Goal: Task Accomplishment & Management: Use online tool/utility

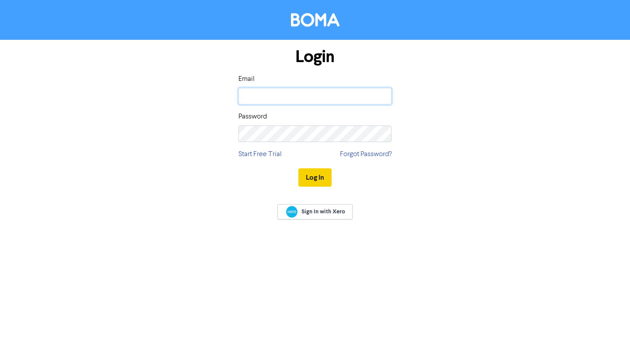
type input "[EMAIL_ADDRESS][DOMAIN_NAME]"
click at [320, 177] on button "Log In" at bounding box center [315, 178] width 33 height 18
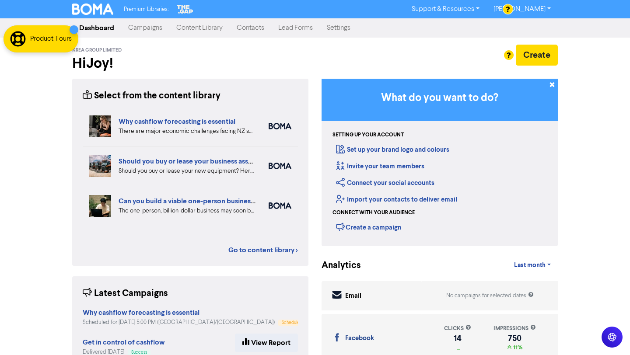
click at [137, 33] on link "Campaigns" at bounding box center [145, 28] width 48 height 18
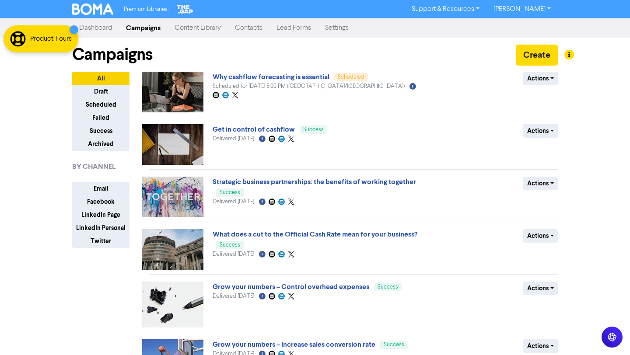
click at [208, 28] on link "Content Library" at bounding box center [198, 28] width 60 height 18
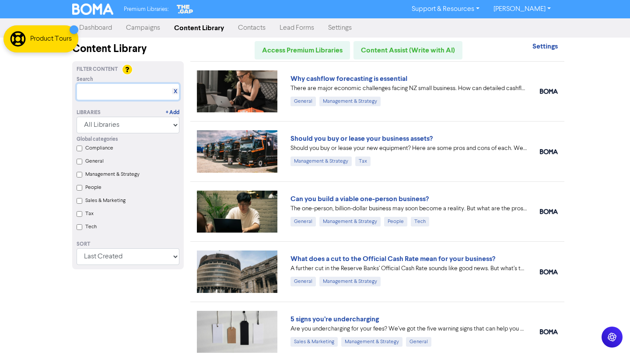
click at [129, 95] on input "text" at bounding box center [128, 92] width 103 height 17
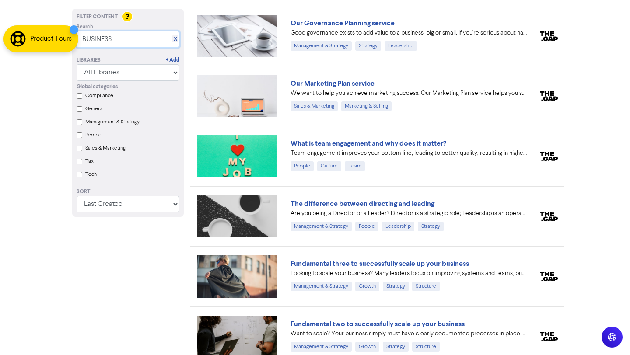
scroll to position [11796, 0]
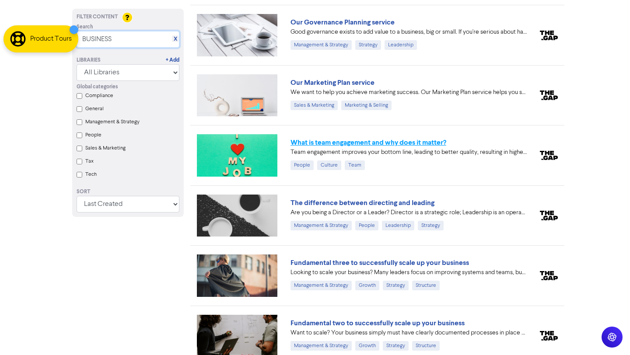
type input "BUSINESS"
click at [432, 144] on link "What is team engagement and why does it matter?" at bounding box center [369, 142] width 156 height 9
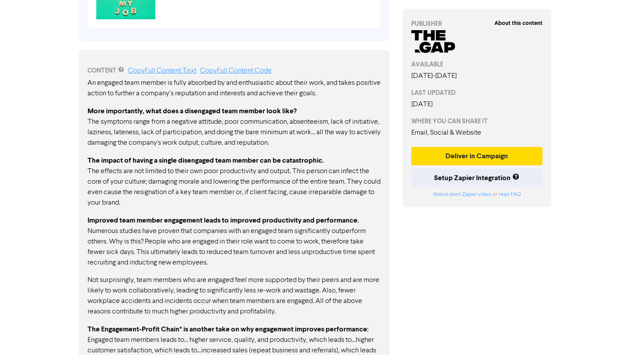
scroll to position [403, 0]
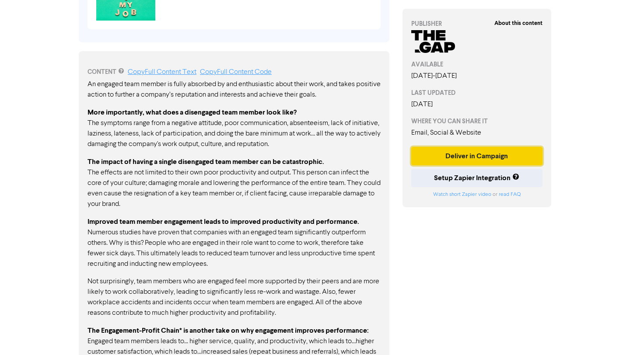
click at [504, 155] on button "Deliver in Campaign" at bounding box center [476, 156] width 131 height 18
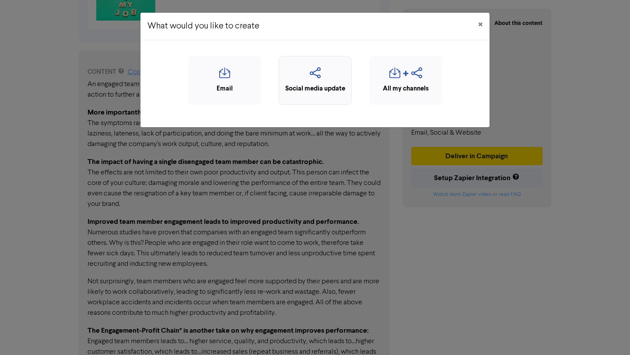
click at [323, 93] on div "Social media update" at bounding box center [315, 89] width 63 height 10
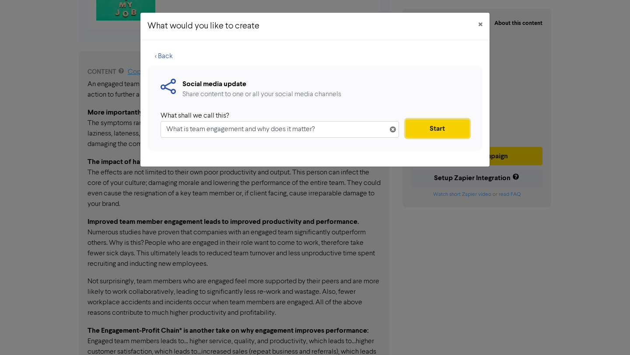
click at [431, 123] on button "Start" at bounding box center [438, 128] width 64 height 18
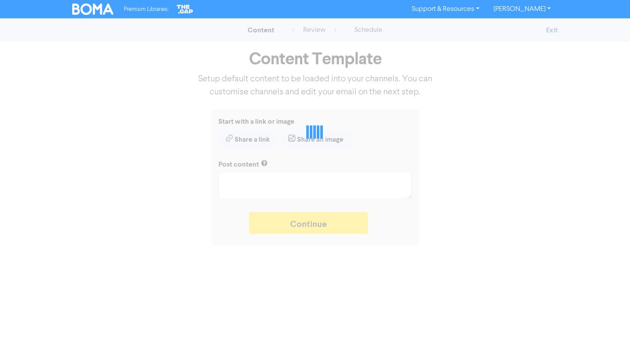
type textarea "x"
type textarea "Team engagement improves your bottom line, leading to better quality, resulting…"
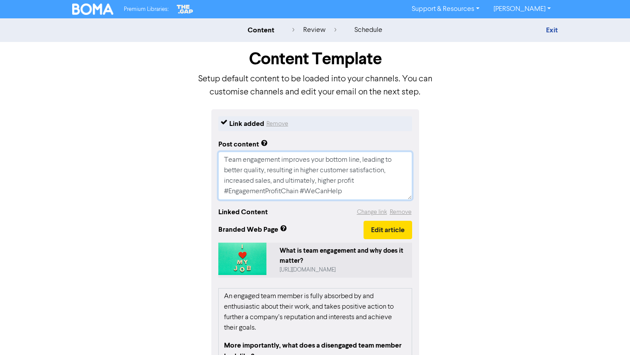
click at [356, 185] on textarea "Team engagement improves your bottom line, leading to better quality, resulting…" at bounding box center [315, 176] width 194 height 48
drag, startPoint x: 349, startPoint y: 193, endPoint x: 218, endPoint y: 189, distance: 131.4
click at [218, 189] on textarea "Team engagement improves your bottom line, leading to better quality, resulting…" at bounding box center [315, 176] width 194 height 48
type textarea "x"
type textarea "Team engagement improves your bottom line, leading to better quality, resulting…"
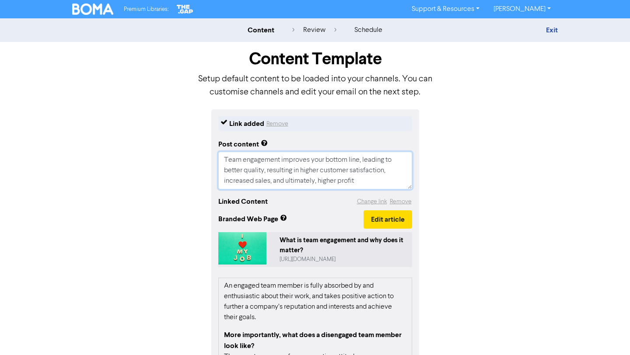
type textarea "x"
type textarea "Team engagement improves your bottom line, leading to better quality, resulting…"
type textarea "x"
type textarea "Team engagement improves your bottom line, leading to better quality, resulting…"
type textarea "x"
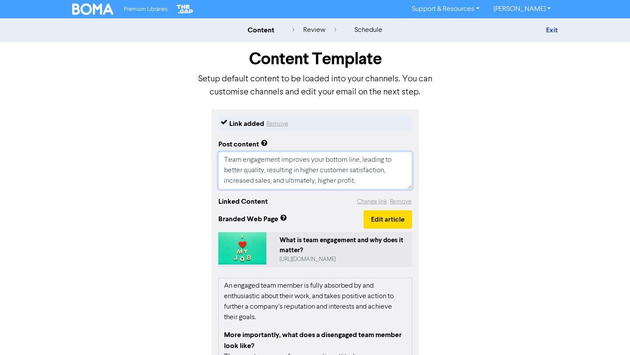
type textarea "Team engagement improves your bottom line, leading to better quality, resulting…"
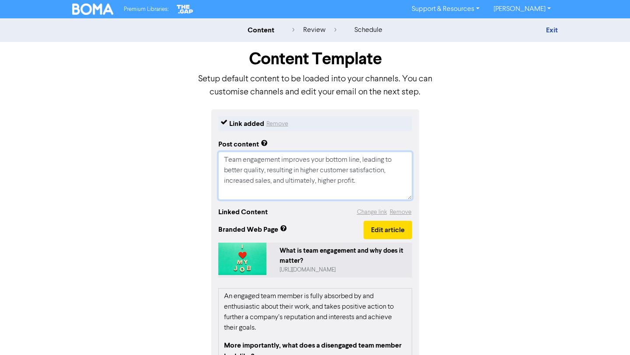
type textarea "x"
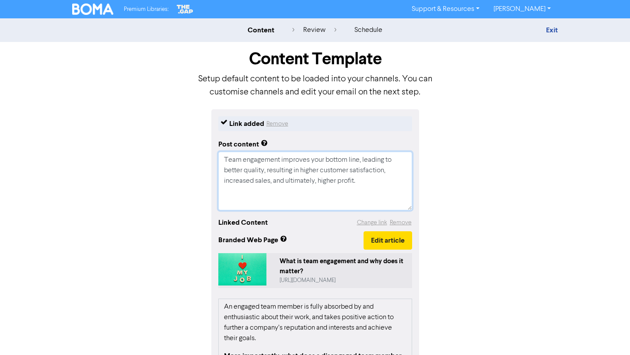
type textarea "Team engagement improves your bottom line, leading to better quality, resulting…"
paste textarea "🔖 Book a discovery call to determine if we are the right fit for each other: [U…"
type textarea "x"
type textarea "Team engagement improves your bottom line, leading to better quality, resulting…"
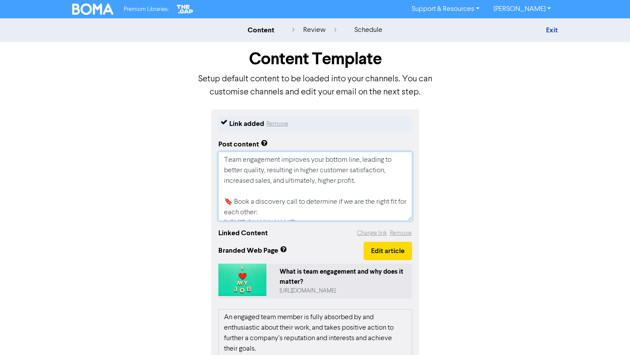
scroll to position [122, 0]
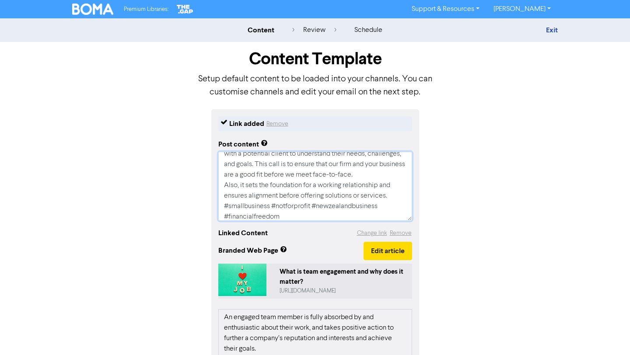
click at [396, 197] on textarea "Team engagement improves your bottom line, leading to better quality, resulting…" at bounding box center [315, 186] width 194 height 69
type textarea "x"
type textarea "Team engagement improves your bottom line, leading to better quality, resulting…"
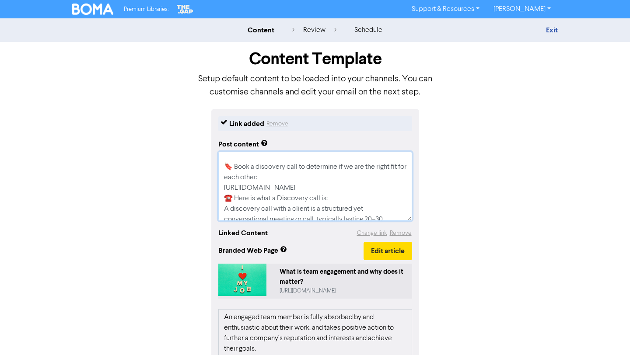
scroll to position [28, 0]
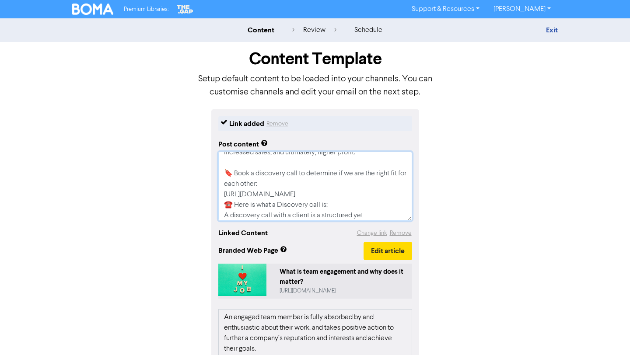
click at [374, 194] on textarea "Team engagement improves your bottom line, leading to better quality, resulting…" at bounding box center [315, 186] width 194 height 69
type textarea "x"
type textarea "Team engagement improves your bottom line, leading to better quality, resulting…"
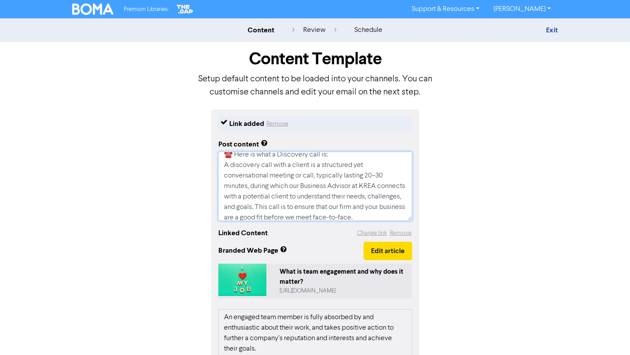
scroll to position [147, 0]
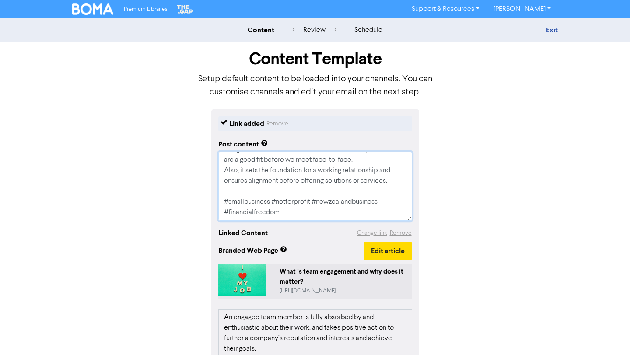
drag, startPoint x: 282, startPoint y: 214, endPoint x: 218, endPoint y: 213, distance: 64.3
click at [218, 213] on textarea "Team engagement improves your bottom line, leading to better quality, resulting…" at bounding box center [315, 186] width 194 height 69
type textarea "x"
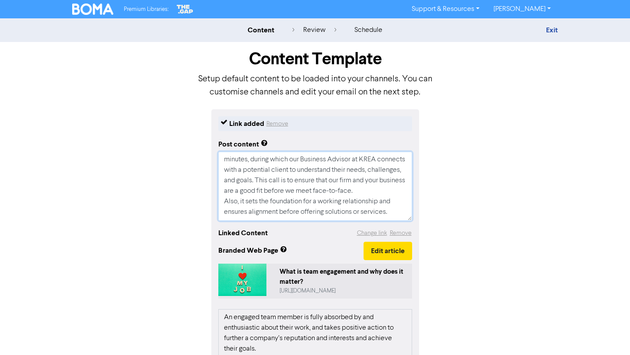
scroll to position [137, 0]
drag, startPoint x: 223, startPoint y: 158, endPoint x: 371, endPoint y: 227, distance: 163.7
click at [371, 227] on div "Link added Remove Post content Team engagement improves your bottom line, leadi…" at bounding box center [315, 319] width 208 height 421
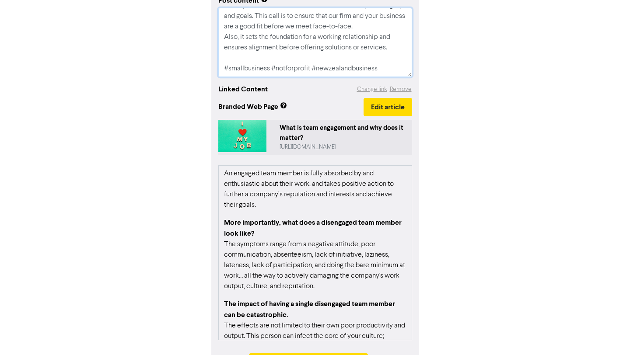
scroll to position [176, 0]
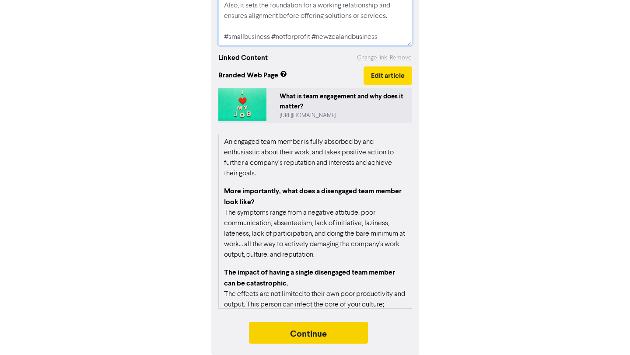
type textarea "Team engagement improves your bottom line, leading to better quality, resulting…"
click at [356, 329] on button "Continue" at bounding box center [308, 333] width 119 height 22
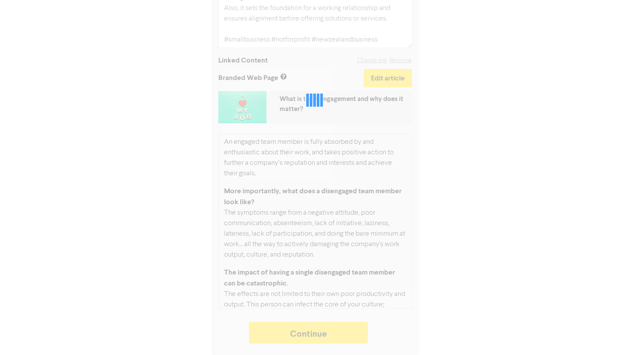
type textarea "x"
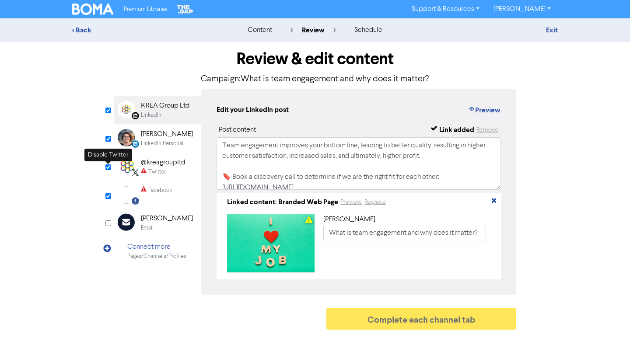
click at [106, 166] on input "checkbox" at bounding box center [108, 168] width 6 height 6
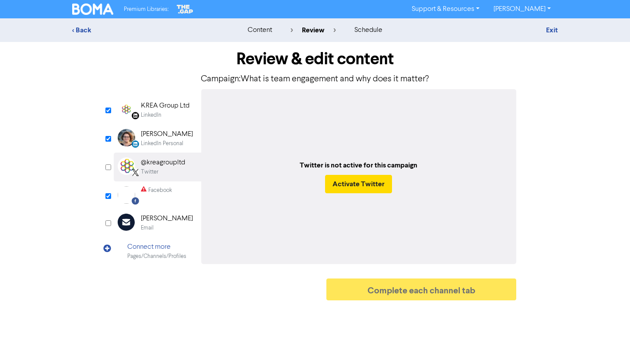
click at [106, 169] on input "checkbox" at bounding box center [108, 168] width 6 height 6
checkbox input "true"
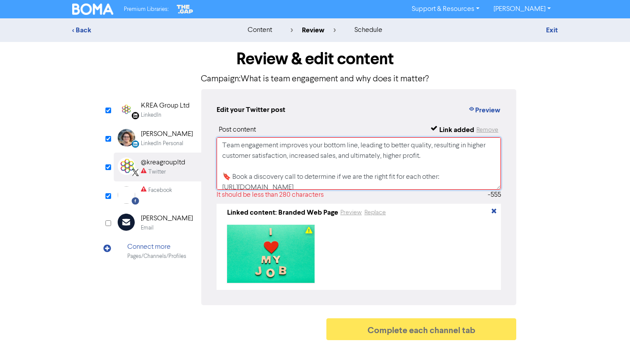
click at [289, 168] on textarea "Team engagement improves your bottom line, leading to better quality, resulting…" at bounding box center [359, 163] width 284 height 53
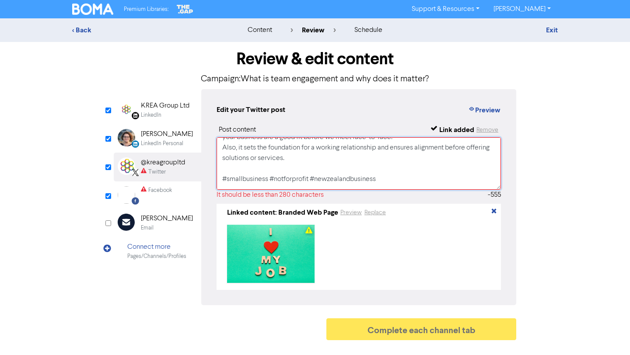
scroll to position [132, 0]
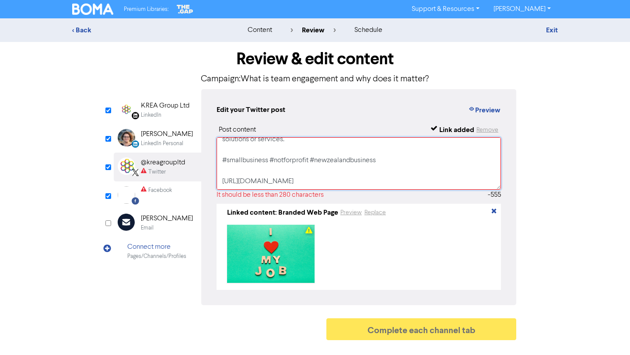
drag, startPoint x: 224, startPoint y: 175, endPoint x: 384, endPoint y: 164, distance: 160.6
click at [384, 164] on textarea "Team engagement improves your bottom line, leading to better quality, resulting…" at bounding box center [359, 163] width 284 height 53
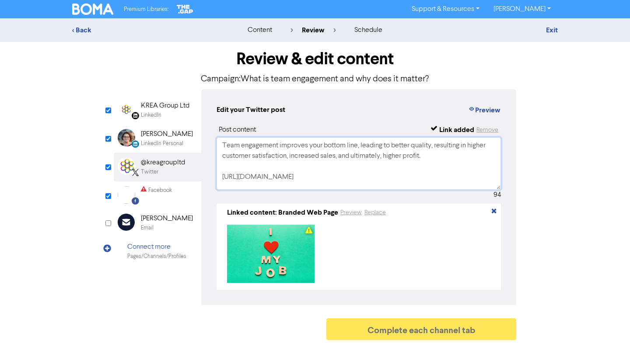
scroll to position [0, 0]
type textarea "Team engagement improves your bottom line, leading to better quality, resulting…"
click at [108, 197] on input "checkbox" at bounding box center [108, 196] width 6 height 6
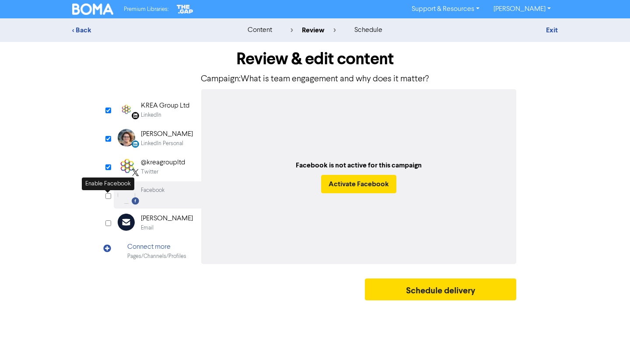
click at [106, 197] on input "checkbox" at bounding box center [108, 196] width 6 height 6
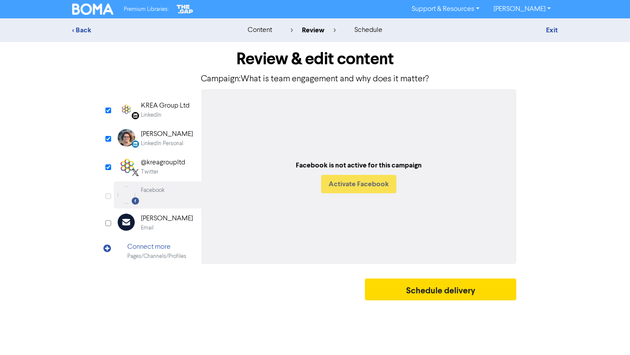
checkbox input "true"
select select "LEARN_MORE"
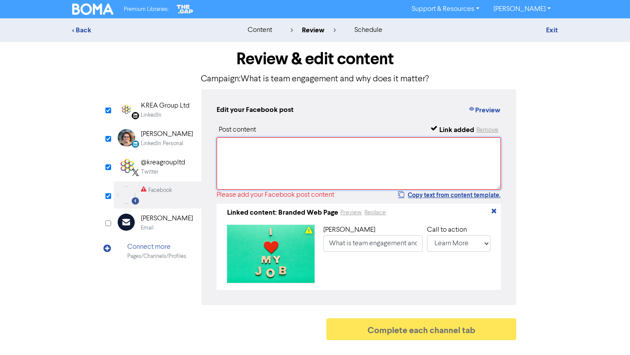
click at [296, 146] on textarea at bounding box center [359, 163] width 284 height 53
paste textarea "Team engagement improves your bottom line, leading to better quality, resulting…"
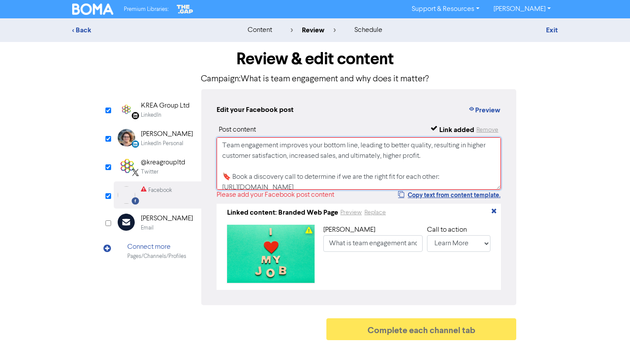
scroll to position [107, 0]
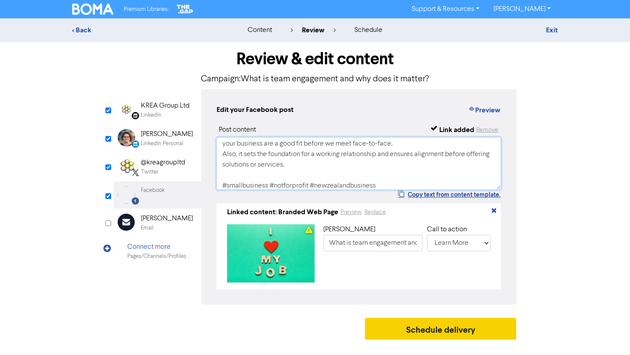
type textarea "Team engagement improves your bottom line, leading to better quality, resulting…"
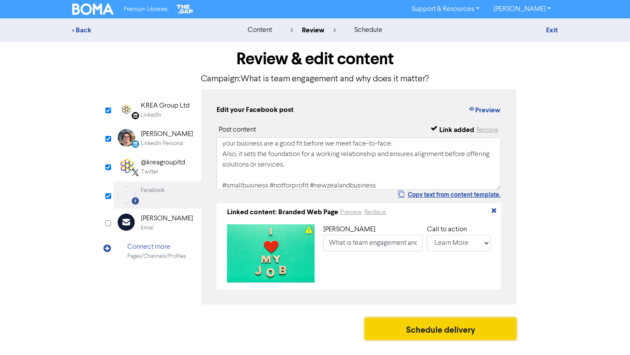
click at [400, 333] on button "Schedule delivery" at bounding box center [440, 329] width 151 height 22
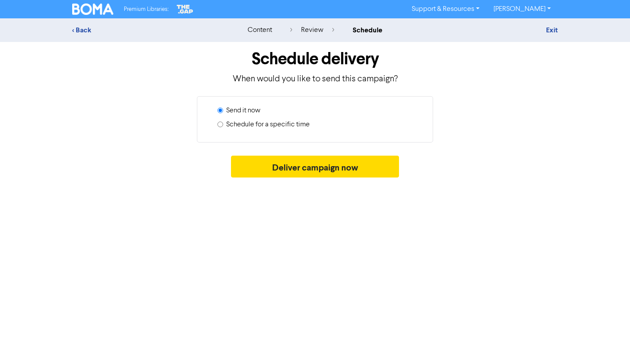
click at [303, 125] on label "Schedule for a specific time" at bounding box center [268, 124] width 84 height 11
click at [223, 125] on input "Schedule for a specific time" at bounding box center [221, 125] width 6 height 6
radio input "true"
radio input "false"
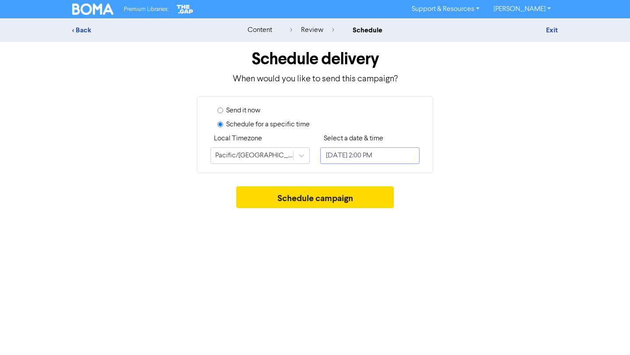
click at [353, 156] on input "[DATE] 2:00 PM" at bounding box center [369, 156] width 99 height 17
select select "7"
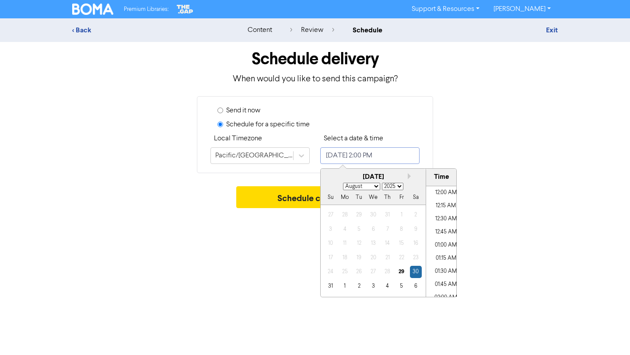
scroll to position [686, 0]
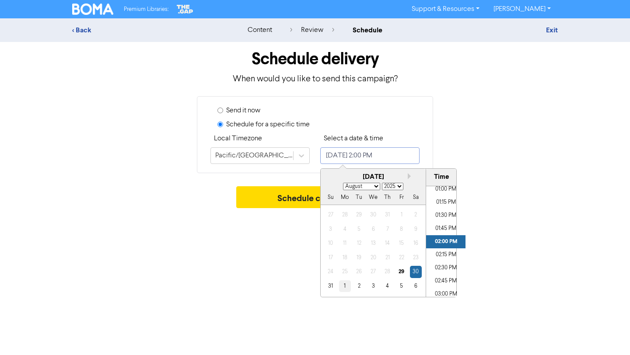
click at [349, 288] on div "1" at bounding box center [345, 287] width 12 height 12
type input "[DATE] 2:00 PM"
select select "8"
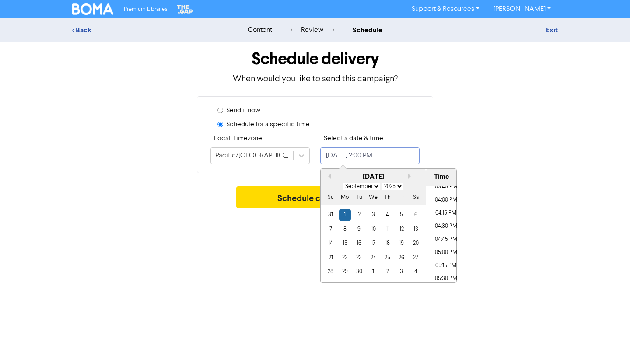
scroll to position [834, 0]
click at [444, 250] on li "05:00 PM" at bounding box center [445, 252] width 39 height 13
type input "[DATE] 5:00 PM"
click at [514, 228] on div "Premium Libraries: Support & Resources Video Tutorials FAQ & Guides Marketing E…" at bounding box center [315, 177] width 630 height 355
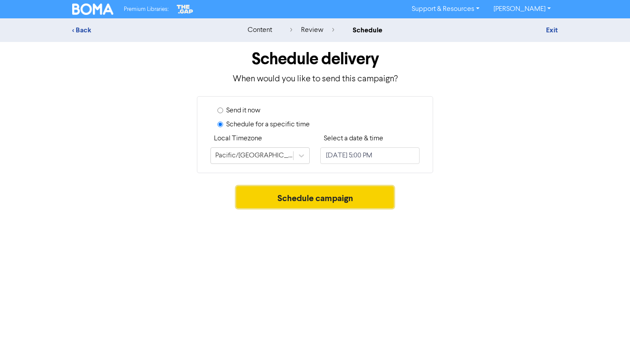
click at [369, 202] on button "Schedule campaign" at bounding box center [315, 197] width 158 height 22
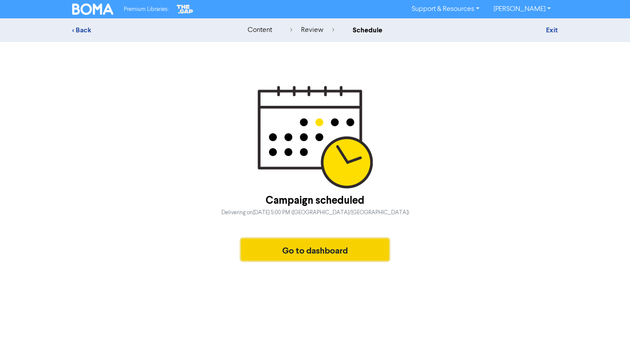
click at [317, 245] on button "Go to dashboard" at bounding box center [315, 250] width 148 height 22
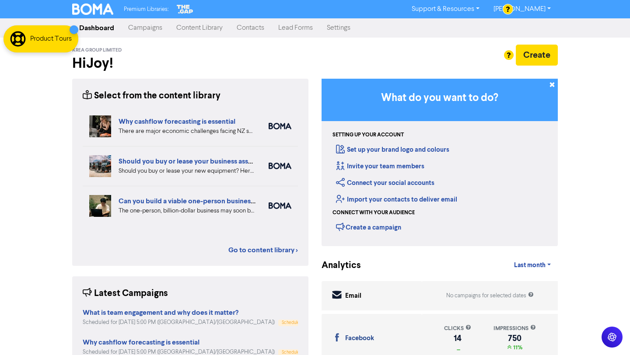
click at [154, 28] on link "Campaigns" at bounding box center [145, 28] width 48 height 18
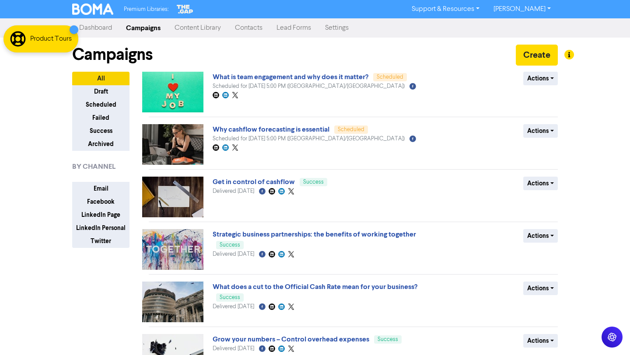
click at [205, 25] on link "Content Library" at bounding box center [198, 28] width 60 height 18
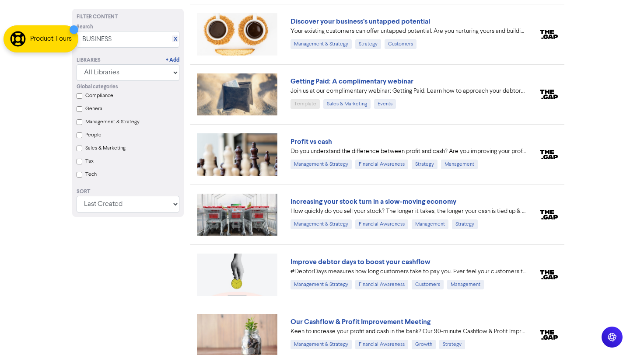
scroll to position [10380, 0]
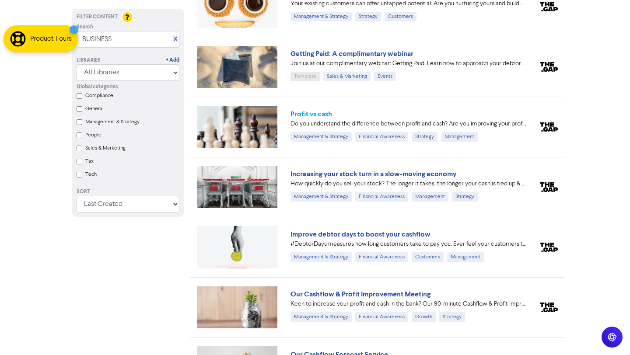
click at [307, 115] on link "Profit vs cash" at bounding box center [312, 114] width 42 height 9
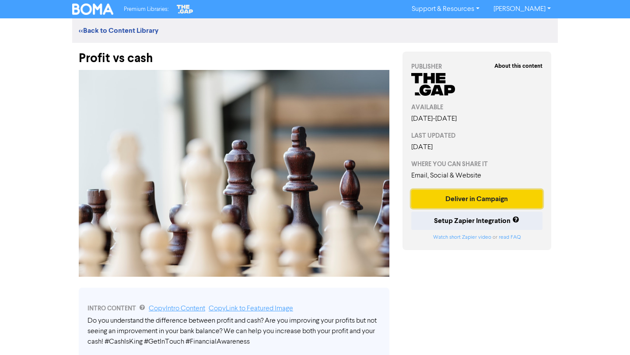
click at [499, 199] on button "Deliver in Campaign" at bounding box center [476, 199] width 131 height 18
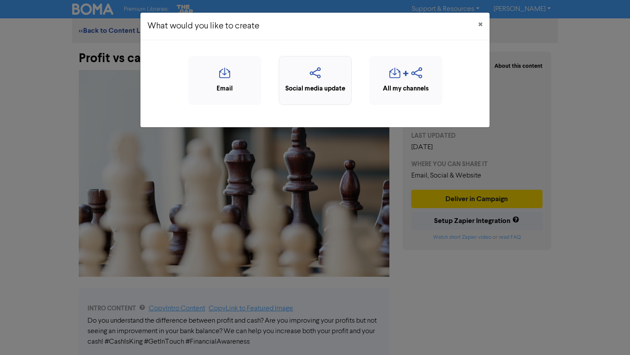
click at [323, 77] on icon "button" at bounding box center [315, 75] width 63 height 17
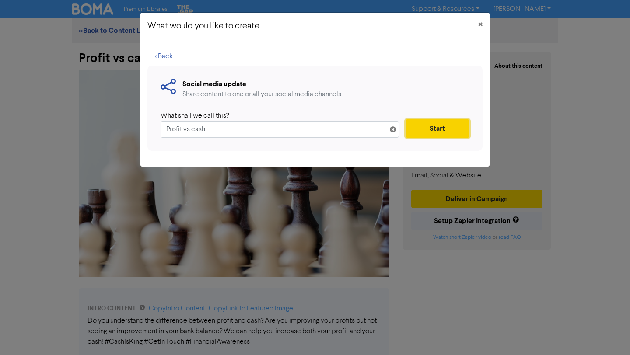
click at [421, 130] on button "Start" at bounding box center [438, 128] width 64 height 18
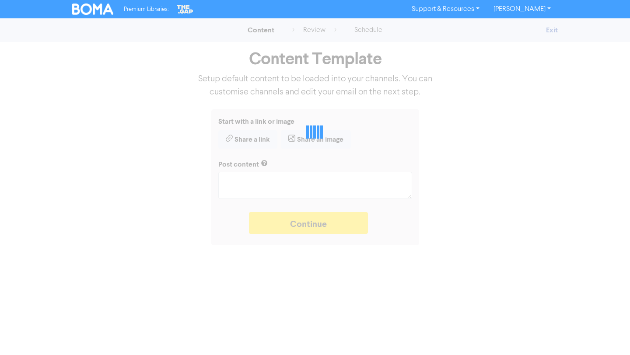
type textarea "x"
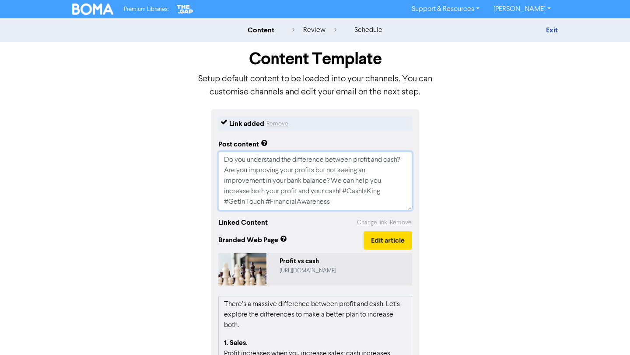
drag, startPoint x: 346, startPoint y: 191, endPoint x: 358, endPoint y: 207, distance: 20.6
click at [358, 207] on textarea "Do you understand the difference between profit and cash? Are you improving you…" at bounding box center [315, 181] width 194 height 59
type textarea "Do you understand the difference between profit and cash? Are you improving you…"
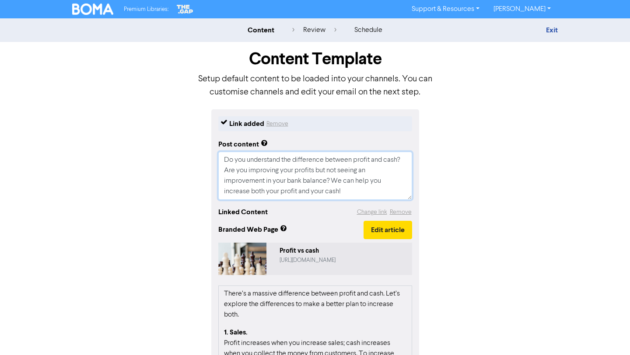
type textarea "x"
type textarea "Do you understand the difference between profit and cash? Are you improving you…"
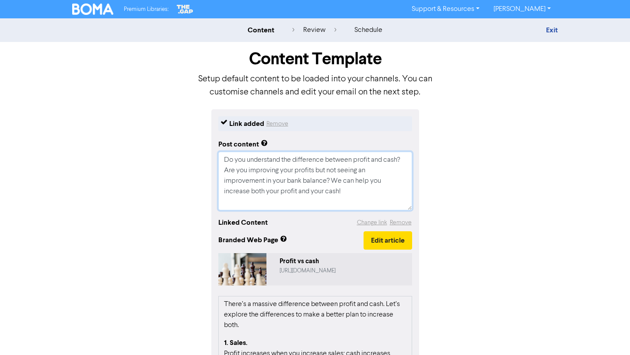
type textarea "x"
type textarea "Do you understand the difference between profit and cash? Are you improving you…"
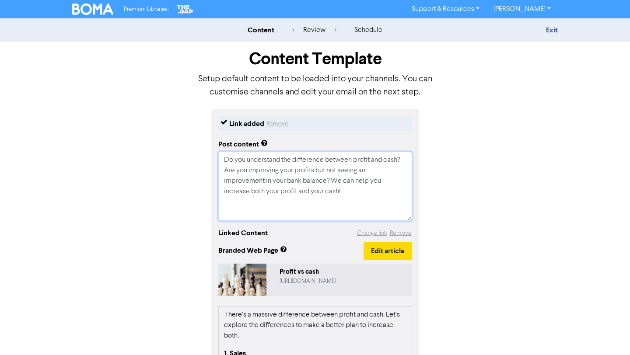
paste textarea "Team engagement improves your bottom line, leading to better quality, resulting…"
type textarea "x"
type textarea "Lo ips dolorsitam con adipiscing elitsed doeius tem inci? Utl etd magnaaliq eni…"
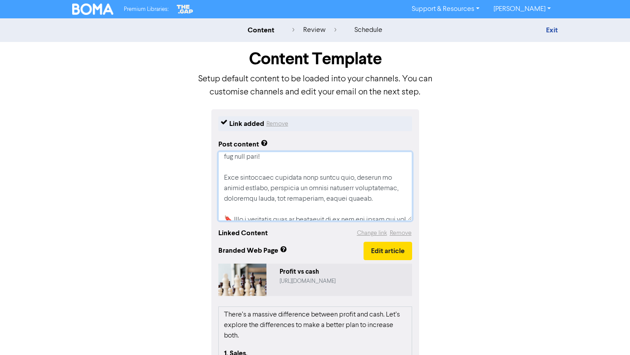
scroll to position [29, 0]
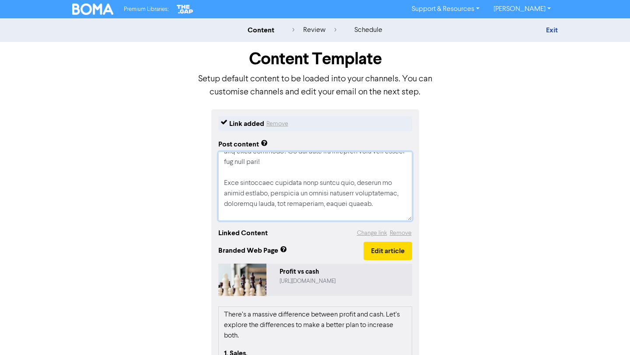
drag, startPoint x: 367, startPoint y: 202, endPoint x: 222, endPoint y: 181, distance: 146.4
click at [222, 181] on textarea at bounding box center [315, 186] width 194 height 69
type textarea "x"
type textarea "Do you understand the difference between profit and cash? Are you improving you…"
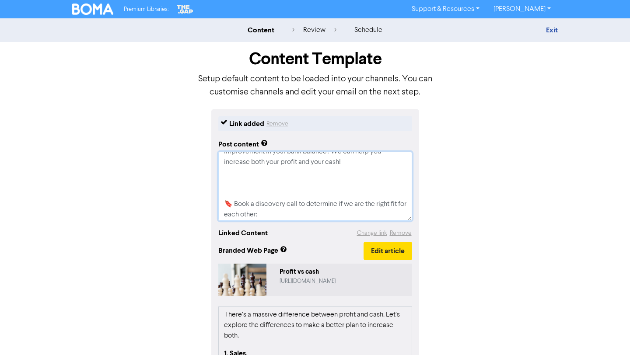
type textarea "x"
type textarea "Do you understand the difference between profit and cash? Are you improving you…"
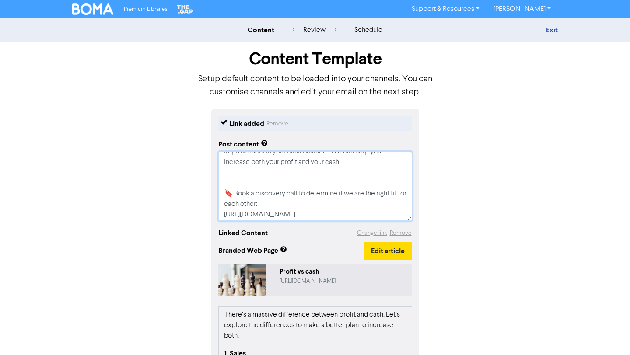
type textarea "x"
type textarea "Do you understand the difference between profit and cash? Are you improving you…"
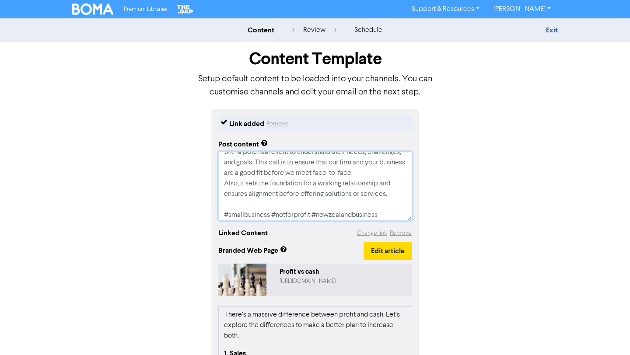
scroll to position [147, 0]
click at [384, 211] on textarea "Do you understand the difference between profit and cash? Are you improving you…" at bounding box center [315, 186] width 194 height 69
type textarea "x"
type textarea "Do you understand the difference between profit and cash? Are you improving you…"
type textarea "x"
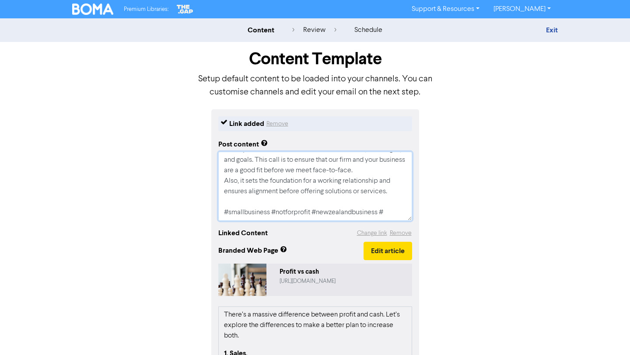
type textarea "Do you understand the difference between profit and cash? Are you improving you…"
type textarea "x"
type textarea "Do you understand the difference between profit and cash? Are you improving you…"
type textarea "x"
type textarea "Do you understand the difference between profit and cash? Are you improving you…"
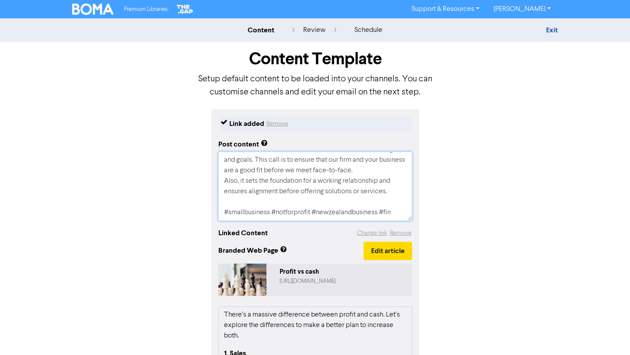
type textarea "x"
type textarea "Do you understand the difference between profit and cash? Are you improving you…"
type textarea "x"
type textarea "Do you understand the difference between profit and cash? Are you improving you…"
type textarea "x"
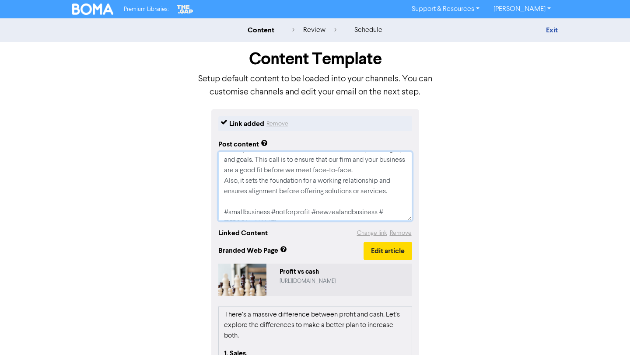
type textarea "Do you understand the difference between profit and cash? Are you improving you…"
type textarea "x"
type textarea "Do you understand the difference between profit and cash? Are you improving you…"
type textarea "x"
type textarea "Do you understand the difference between profit and cash? Are you improving you…"
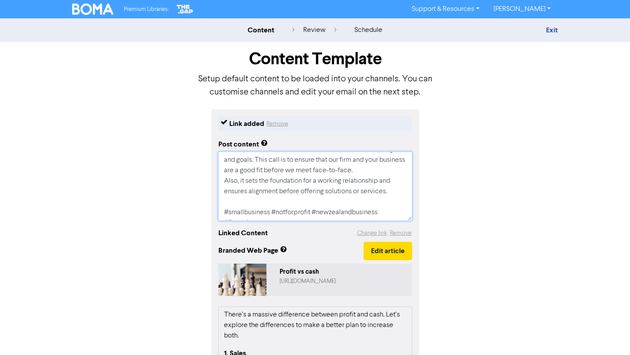
type textarea "x"
type textarea "Do you understand the difference between profit and cash? Are you improving you…"
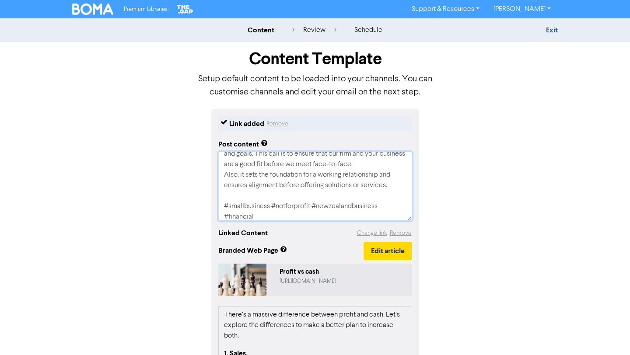
type textarea "x"
type textarea "Do you understand the difference between profit and cash? Are you improving you…"
type textarea "x"
type textarea "Do you understand the difference between profit and cash? Are you improving you…"
type textarea "x"
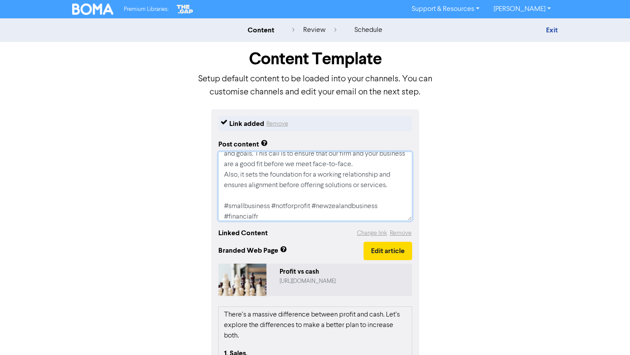
type textarea "Do you understand the difference between profit and cash? Are you improving you…"
type textarea "x"
type textarea "Do you understand the difference between profit and cash? Are you improving you…"
type textarea "x"
type textarea "Do you understand the difference between profit and cash? Are you improving you…"
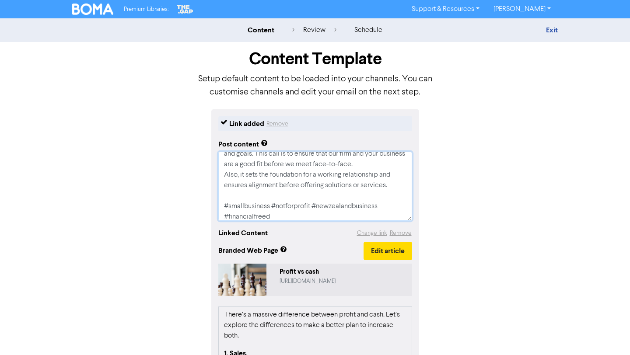
type textarea "x"
type textarea "Do you understand the difference between profit and cash? Are you improving you…"
type textarea "x"
click at [360, 193] on textarea "Do you understand the difference between profit and cash? Are you improving you…" at bounding box center [315, 186] width 194 height 69
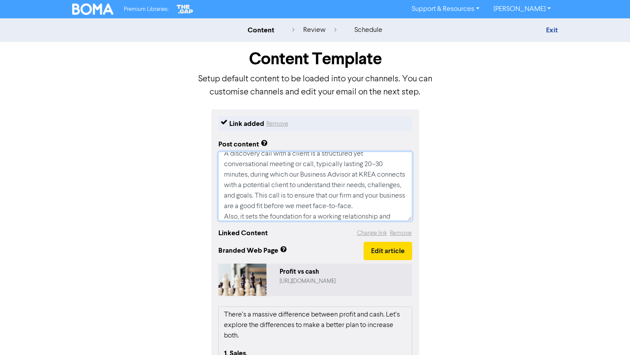
scroll to position [0, 0]
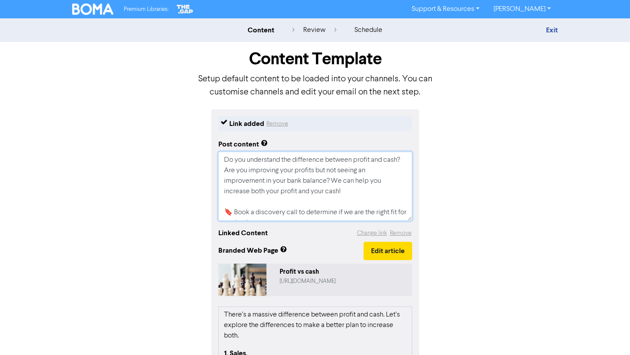
drag, startPoint x: 286, startPoint y: 215, endPoint x: 214, endPoint y: 130, distance: 111.2
click at [214, 130] on div "Link added Remove Post content Do you understand the difference between profit …" at bounding box center [315, 318] width 208 height 419
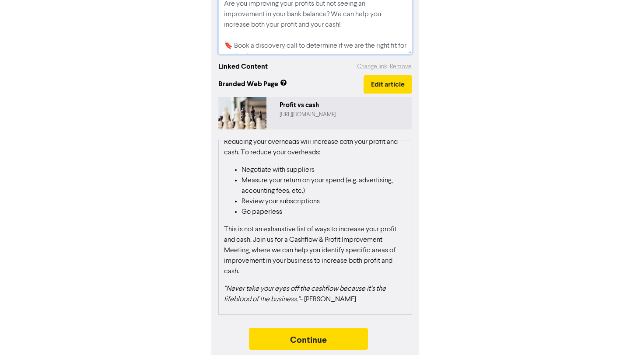
scroll to position [173, 0]
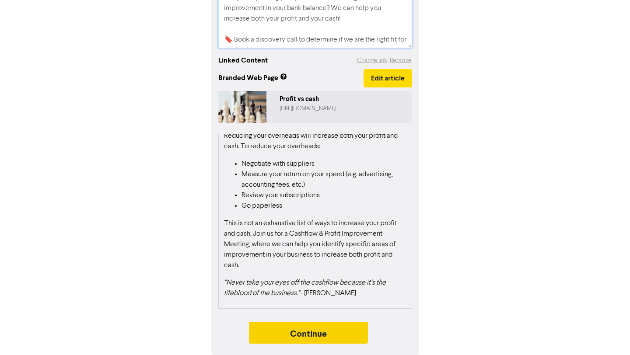
type textarea "Do you understand the difference between profit and cash? Are you improving you…"
click at [353, 334] on button "Continue" at bounding box center [308, 333] width 119 height 22
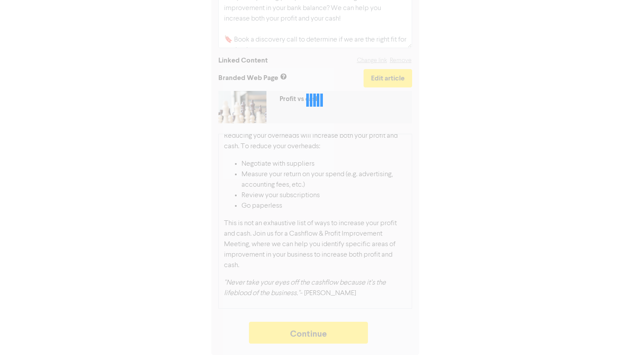
type textarea "x"
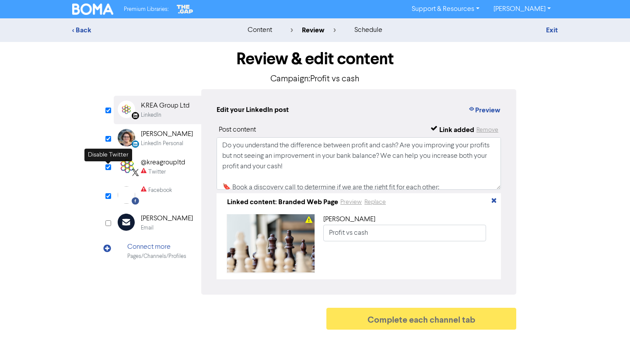
click at [106, 169] on input "checkbox" at bounding box center [108, 168] width 6 height 6
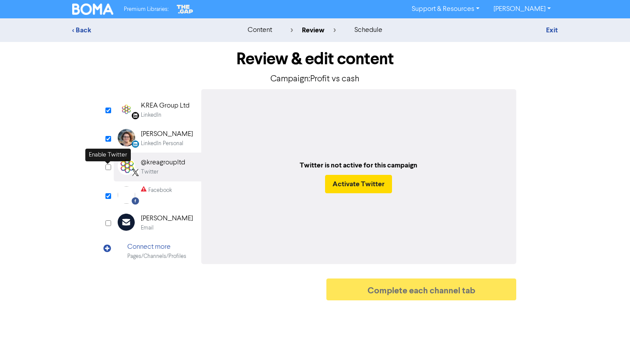
click at [106, 169] on input "checkbox" at bounding box center [108, 168] width 6 height 6
checkbox input "true"
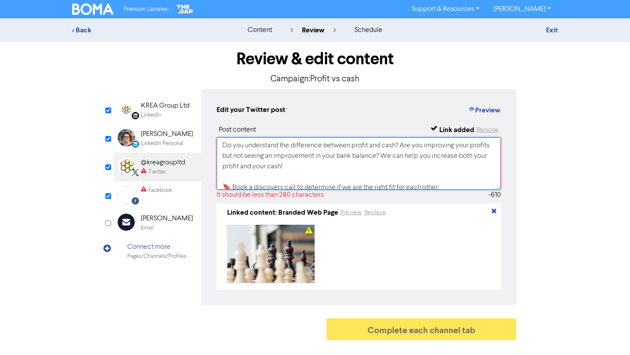
click at [291, 170] on textarea "Do you understand the difference between profit and cash? Are you improving you…" at bounding box center [359, 163] width 284 height 53
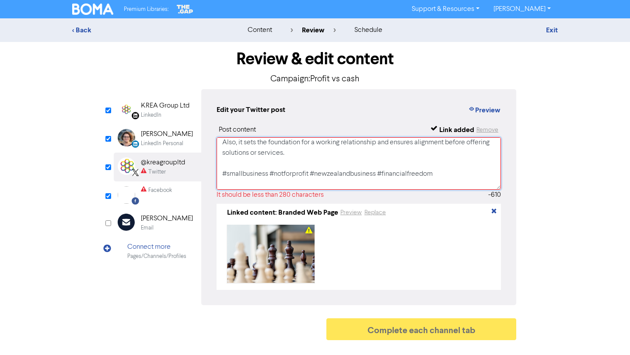
scroll to position [143, 0]
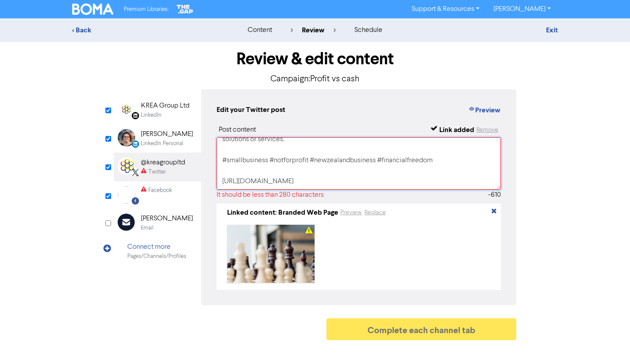
drag, startPoint x: 221, startPoint y: 147, endPoint x: 395, endPoint y: 171, distance: 175.4
click at [395, 171] on textarea "Do you understand the difference between profit and cash? Are you improving you…" at bounding box center [359, 163] width 284 height 53
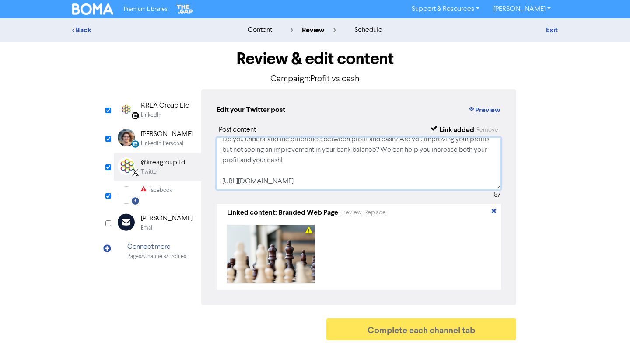
scroll to position [6, 0]
type textarea "Do you understand the difference between profit and cash? Are you improving you…"
click at [109, 195] on input "checkbox" at bounding box center [108, 196] width 6 height 6
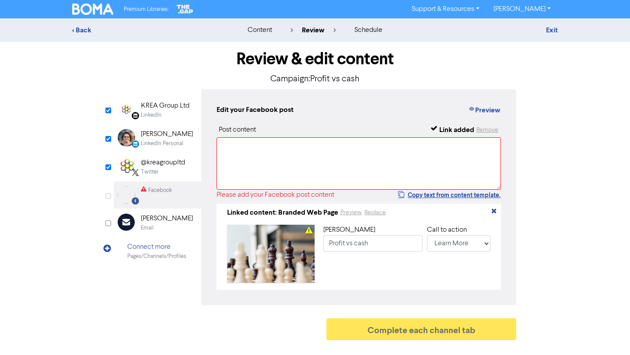
click at [109, 195] on input "checkbox" at bounding box center [108, 196] width 6 height 6
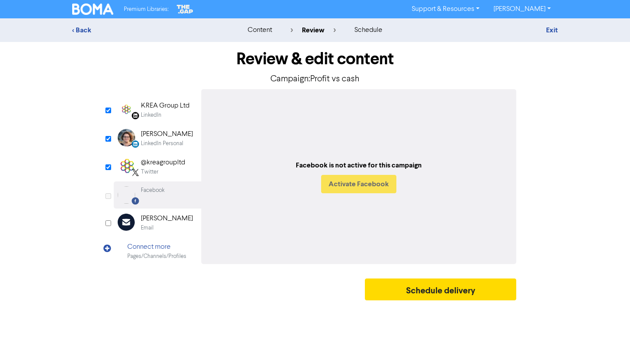
checkbox input "true"
select select "LEARN_MORE"
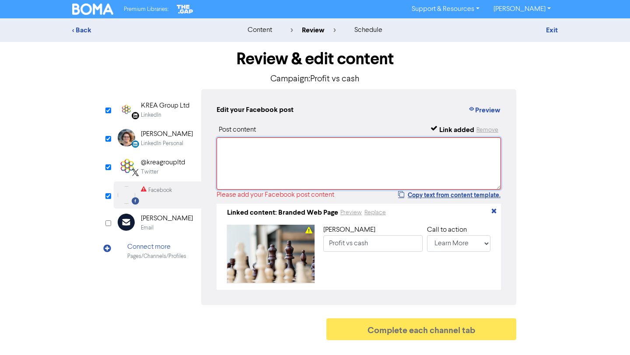
click at [289, 158] on textarea at bounding box center [359, 163] width 284 height 53
paste textarea "Do you understand the difference between profit and cash? Are you improving you…"
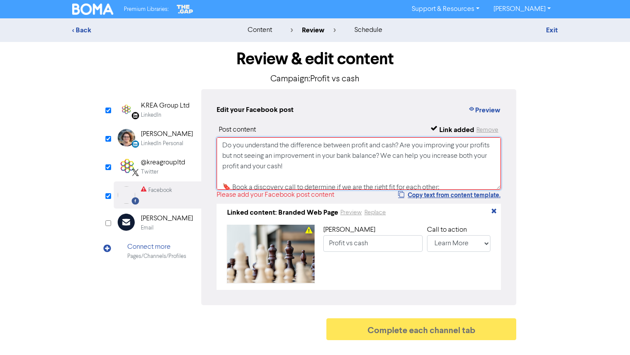
scroll to position [117, 0]
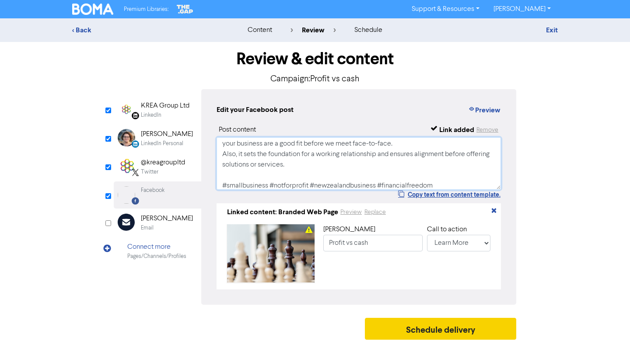
type textarea "Do you understand the difference between profit and cash? Are you improving you…"
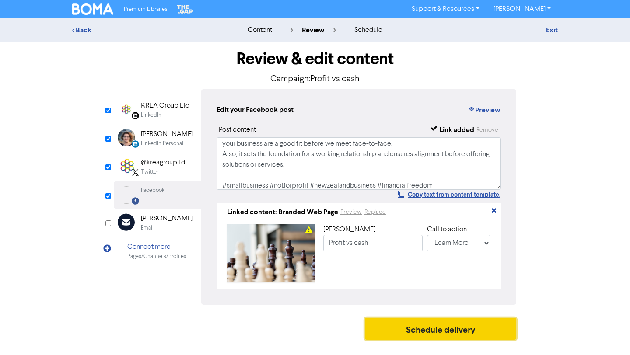
click at [408, 334] on button "Schedule delivery" at bounding box center [440, 329] width 151 height 22
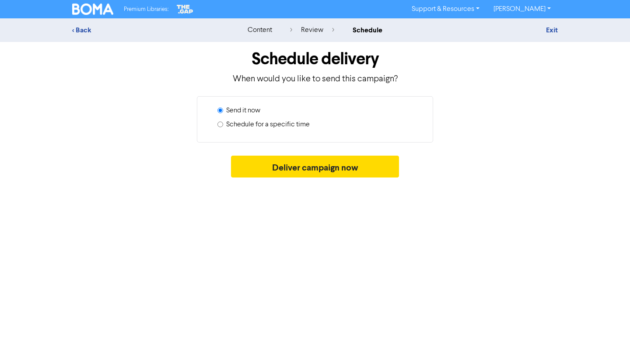
click at [283, 125] on label "Schedule for a specific time" at bounding box center [268, 124] width 84 height 11
click at [223, 125] on input "Schedule for a specific time" at bounding box center [221, 125] width 6 height 6
radio input "true"
radio input "false"
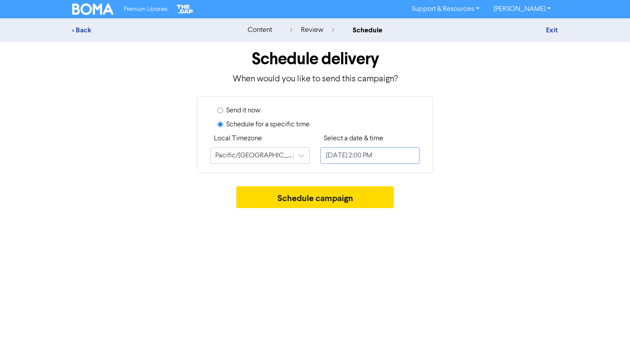
click at [353, 155] on input "[DATE] 2:00 PM" at bounding box center [369, 156] width 99 height 17
select select "7"
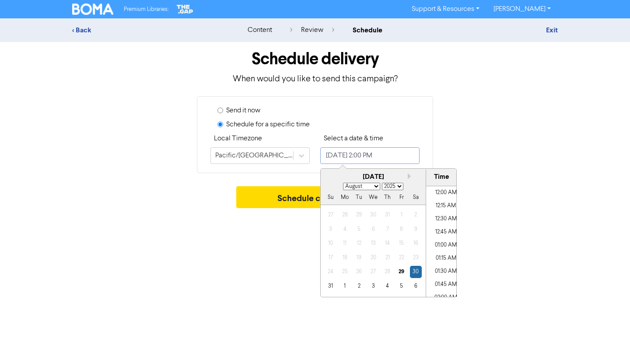
scroll to position [686, 0]
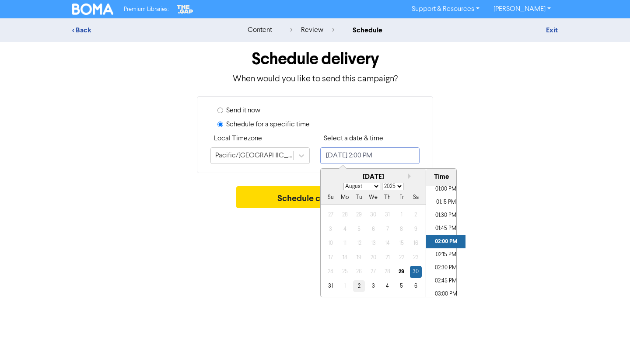
click at [357, 285] on div "2" at bounding box center [359, 287] width 12 height 12
type input "[DATE] 2:00 PM"
select select "8"
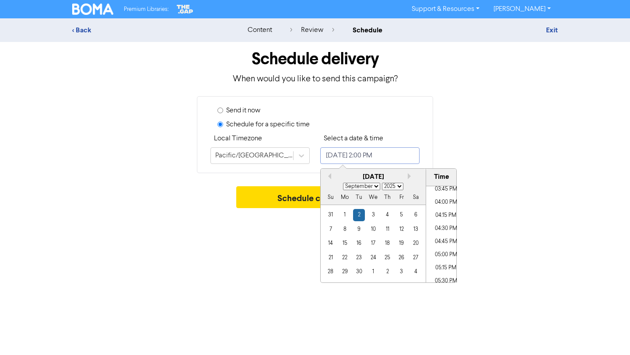
scroll to position [832, 0]
click at [443, 254] on li "05:00 PM" at bounding box center [445, 253] width 39 height 13
type input "[DATE] 5:00 PM"
click at [526, 182] on div "Schedule delivery When would you like to send this campaign? Send it now Schedu…" at bounding box center [315, 127] width 499 height 171
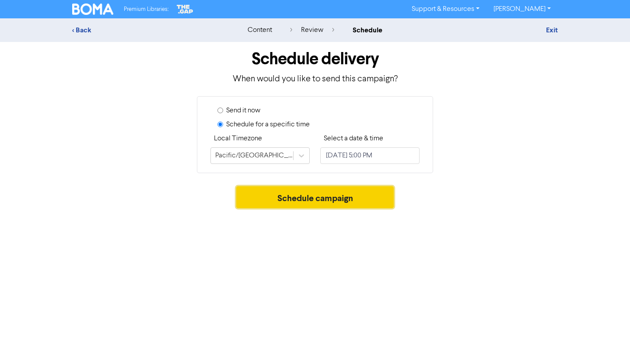
click at [347, 199] on button "Schedule campaign" at bounding box center [315, 197] width 158 height 22
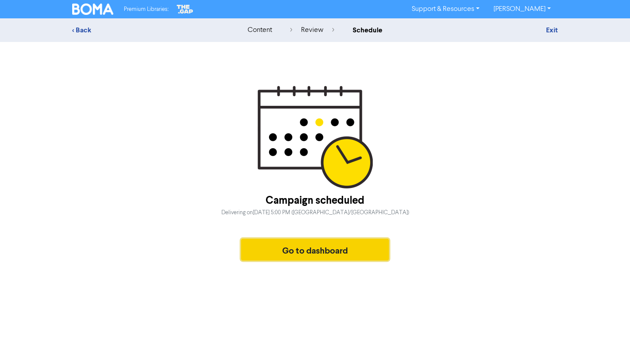
click at [366, 258] on button "Go to dashboard" at bounding box center [315, 250] width 148 height 22
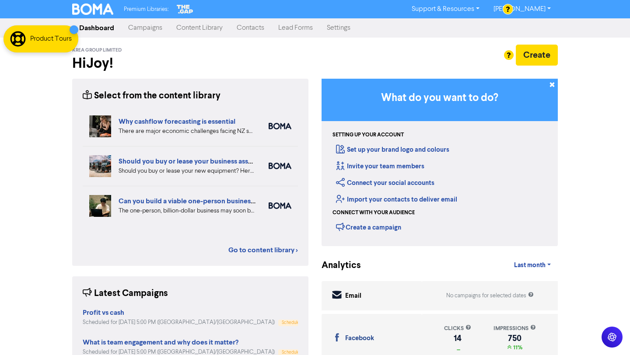
click at [152, 23] on link "Campaigns" at bounding box center [145, 28] width 48 height 18
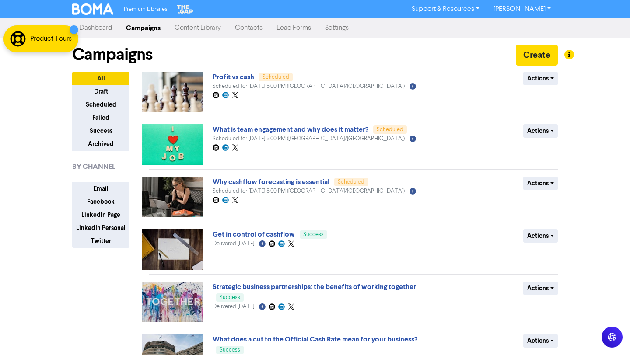
click at [207, 29] on link "Content Library" at bounding box center [198, 28] width 60 height 18
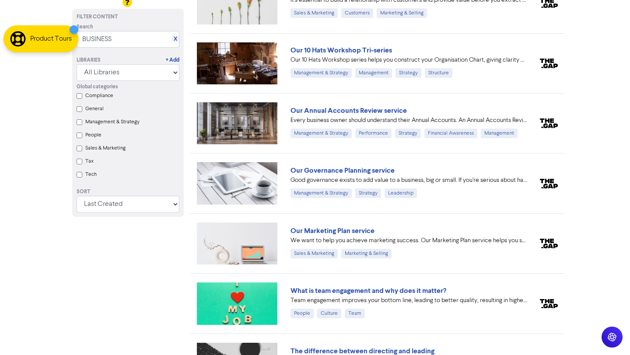
scroll to position [11655, 0]
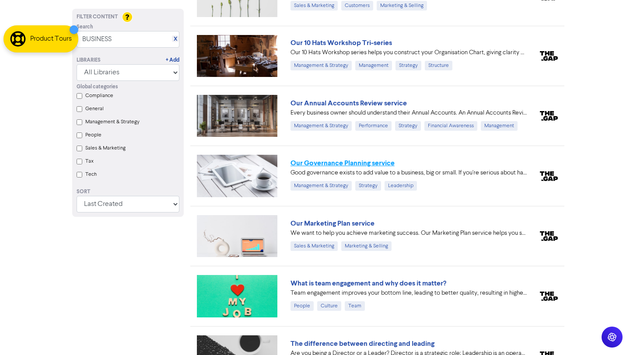
click at [384, 163] on link "Our Governance Planning service" at bounding box center [343, 163] width 104 height 9
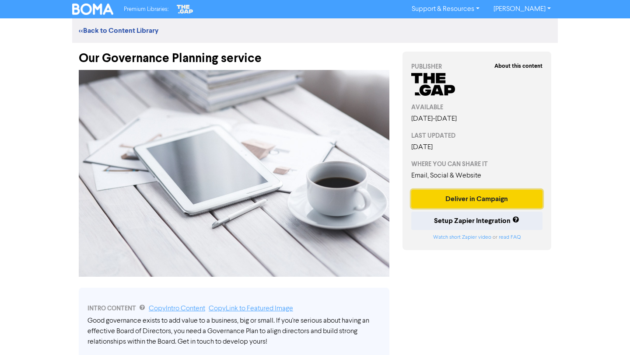
click at [464, 201] on button "Deliver in Campaign" at bounding box center [476, 199] width 131 height 18
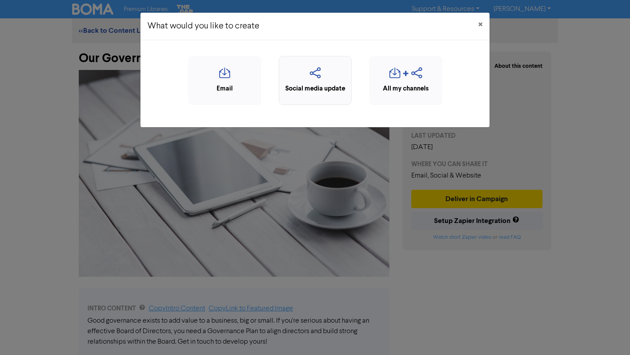
click at [320, 87] on div "Social media update" at bounding box center [315, 89] width 63 height 10
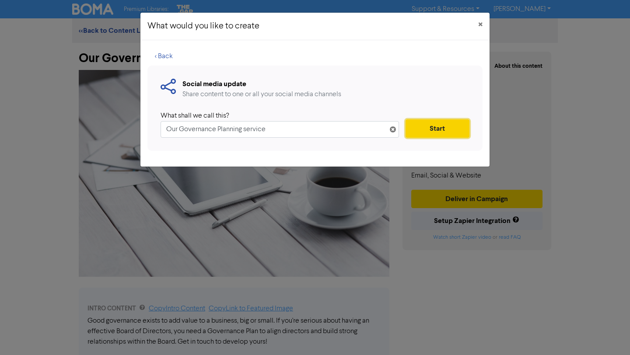
click at [435, 123] on button "Start" at bounding box center [438, 128] width 64 height 18
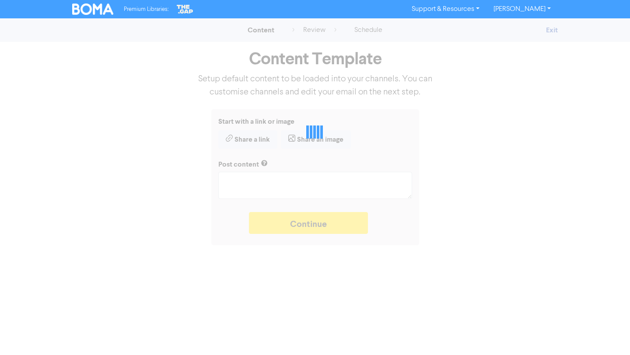
type textarea "x"
type textarea "Good governance exists to add value to a business, big or small. If you're seri…"
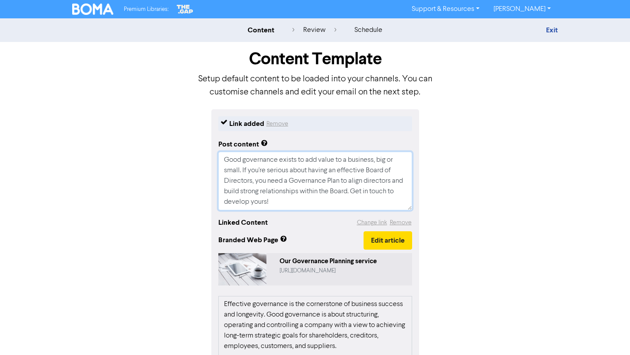
click at [297, 204] on textarea "Good governance exists to add value to a business, big or small. If you're seri…" at bounding box center [315, 181] width 194 height 59
type textarea "x"
type textarea "Good governance exists to add value to a business, big or small. If you're seri…"
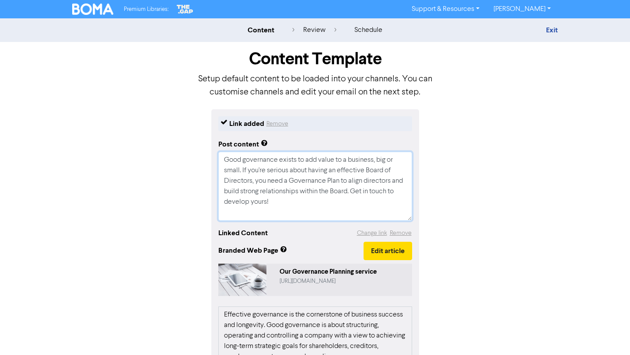
type textarea "x"
type textarea "Good governance exists to add value to a business, big or small. If you're seri…"
paste textarea "Do you understand the difference between profit and cash? Are you improving you…"
type textarea "x"
type textarea "Lore ipsumdolor sitame co adi elits do e temporin, utl et dolor. Ma ali'en admi…"
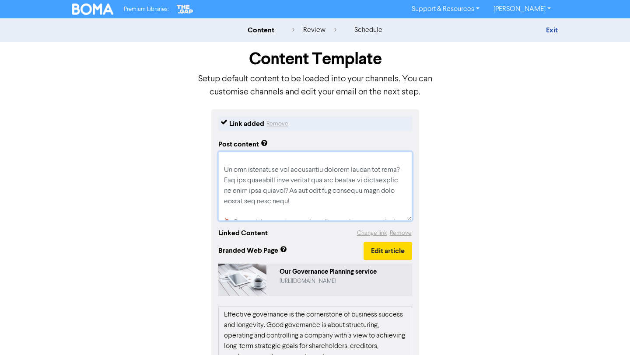
scroll to position [54, 0]
drag, startPoint x: 347, startPoint y: 200, endPoint x: 221, endPoint y: 167, distance: 130.3
click at [221, 167] on textarea at bounding box center [315, 186] width 194 height 69
type textarea "x"
type textarea "Good governance exists to add value to a business, big or small. If you're seri…"
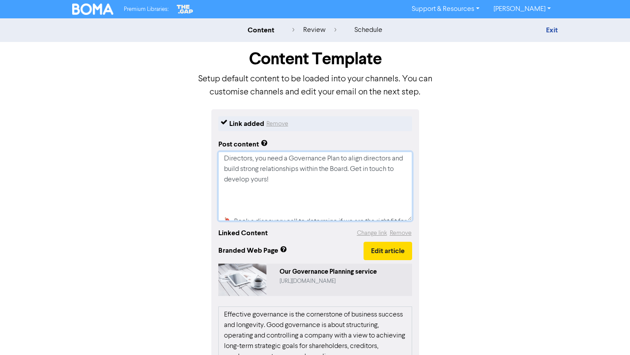
type textarea "x"
type textarea "Good governance exists to add value to a business, big or small. If you're seri…"
type textarea "x"
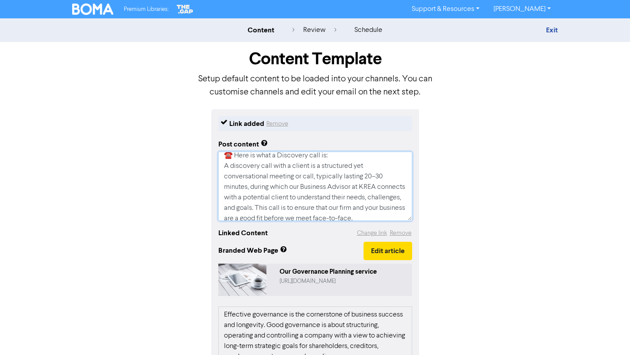
scroll to position [0, 0]
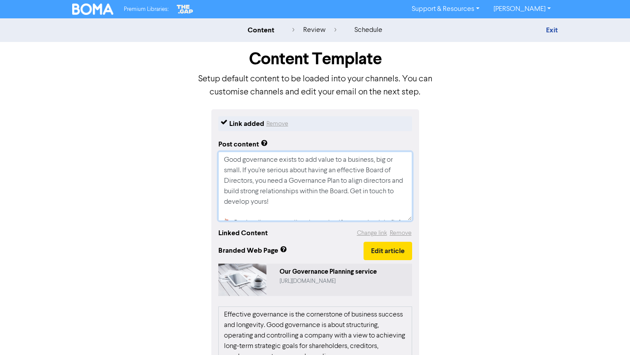
drag, startPoint x: 284, startPoint y: 215, endPoint x: 207, endPoint y: 123, distance: 119.6
click at [207, 123] on div "Link added Remove Post content Good governance exists to add value to a busines…" at bounding box center [315, 318] width 499 height 419
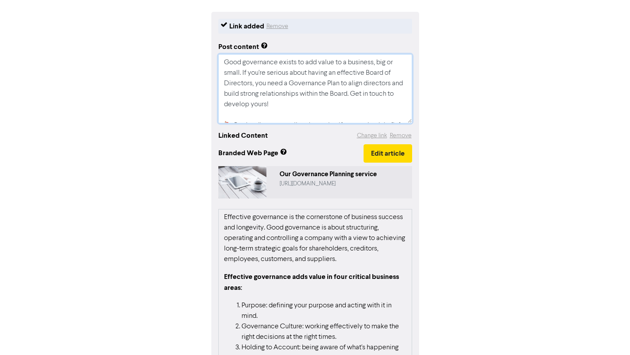
scroll to position [173, 0]
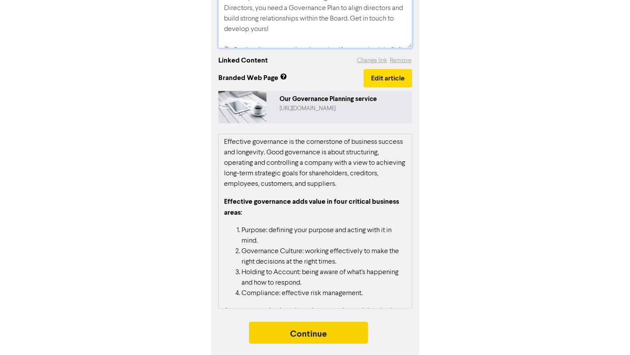
type textarea "Good governance exists to add value to a business, big or small. If you're seri…"
click at [363, 332] on button "Continue" at bounding box center [308, 333] width 119 height 22
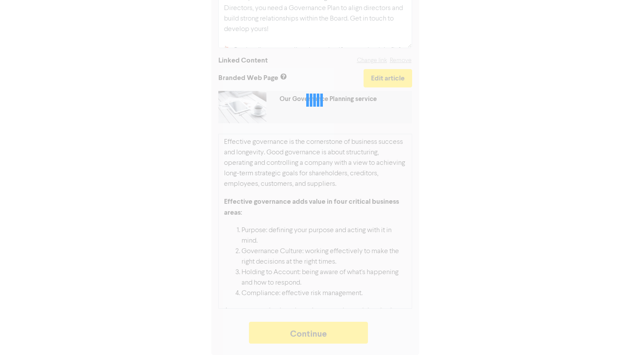
type textarea "x"
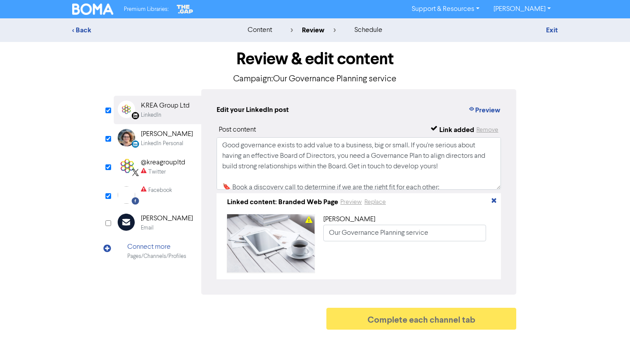
click at [106, 172] on div "Review & edit content Campaign: Our Governance Planning service LinkedIn Page C…" at bounding box center [315, 188] width 499 height 292
click at [108, 169] on input "checkbox" at bounding box center [108, 168] width 6 height 6
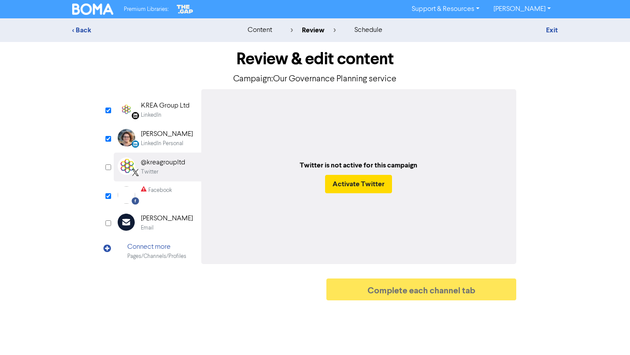
click at [108, 169] on input "checkbox" at bounding box center [108, 168] width 6 height 6
checkbox input "true"
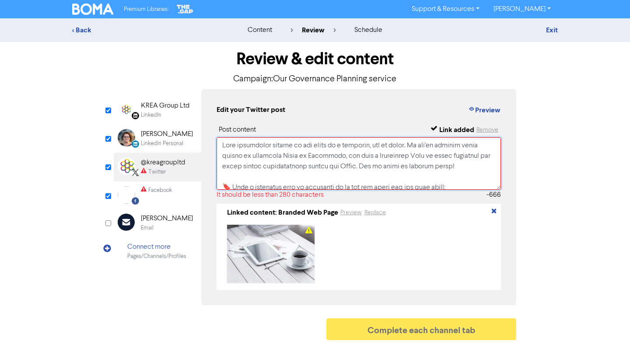
click at [340, 179] on textarea at bounding box center [359, 163] width 284 height 53
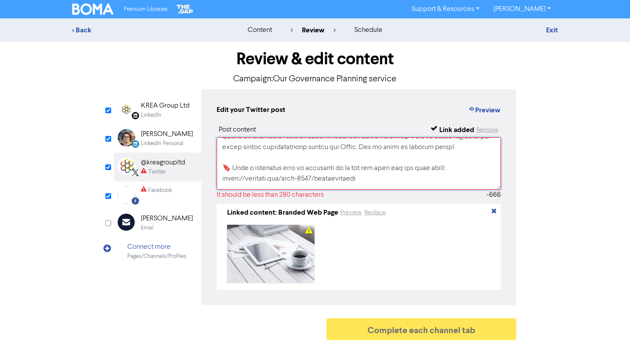
scroll to position [14, 0]
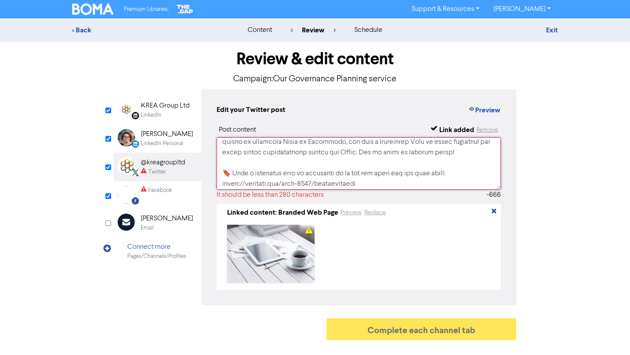
drag, startPoint x: 441, startPoint y: 158, endPoint x: 223, endPoint y: 172, distance: 218.4
click at [223, 172] on textarea at bounding box center [359, 163] width 284 height 53
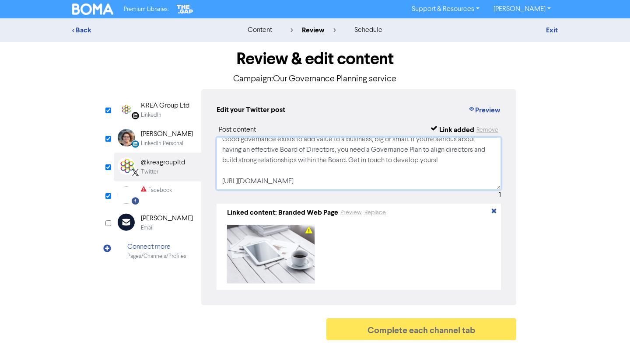
scroll to position [4, 0]
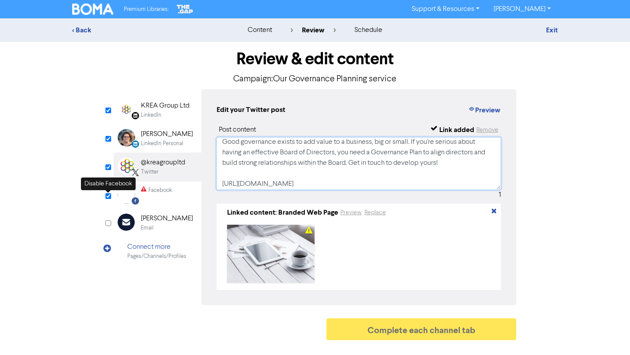
type textarea "Good governance exists to add value to a business, big or small. If you're seri…"
click at [110, 196] on input "checkbox" at bounding box center [108, 196] width 6 height 6
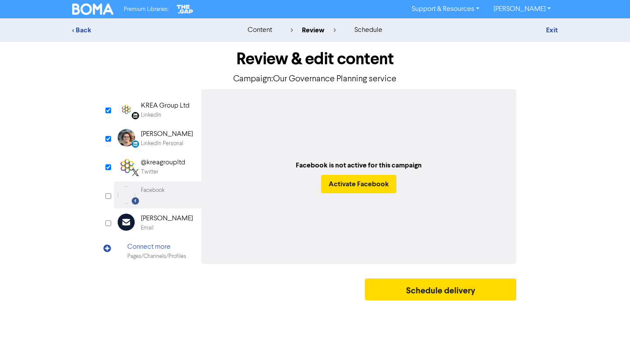
click at [110, 196] on input "checkbox" at bounding box center [108, 196] width 6 height 6
checkbox input "true"
select select "LEARN_MORE"
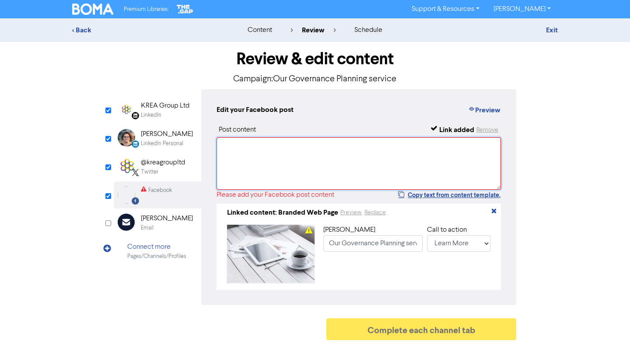
click at [307, 152] on textarea at bounding box center [359, 163] width 284 height 53
paste textarea "Good governance exists to add value to a business, big or small. If you're seri…"
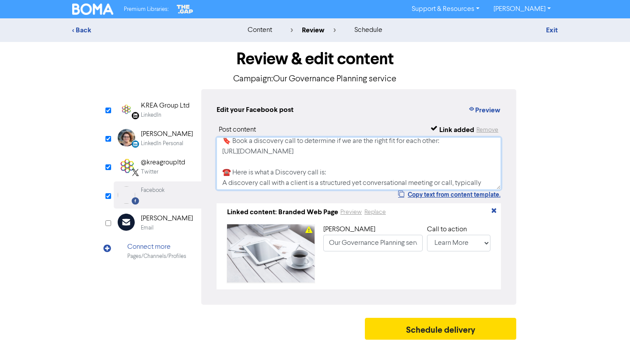
scroll to position [122, 0]
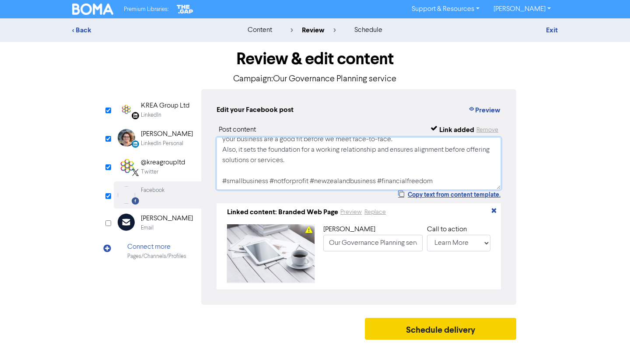
type textarea "Good governance exists to add value to a business, big or small. If you're seri…"
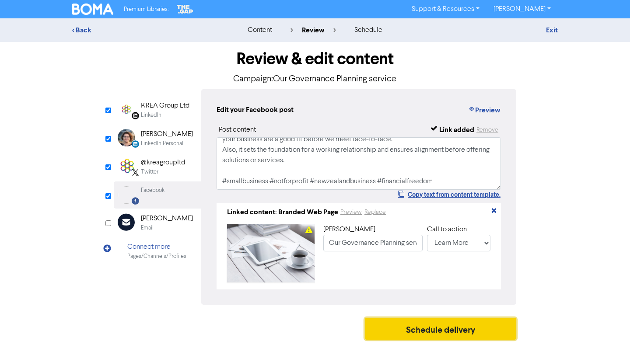
click at [439, 334] on button "Schedule delivery" at bounding box center [440, 329] width 151 height 22
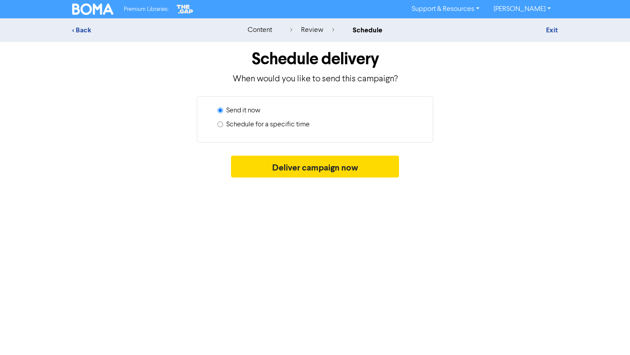
click at [295, 124] on label "Schedule for a specific time" at bounding box center [268, 124] width 84 height 11
click at [223, 124] on input "Schedule for a specific time" at bounding box center [221, 125] width 6 height 6
radio input "true"
radio input "false"
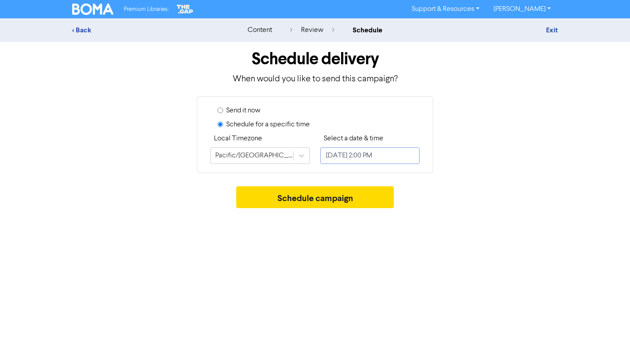
select select "7"
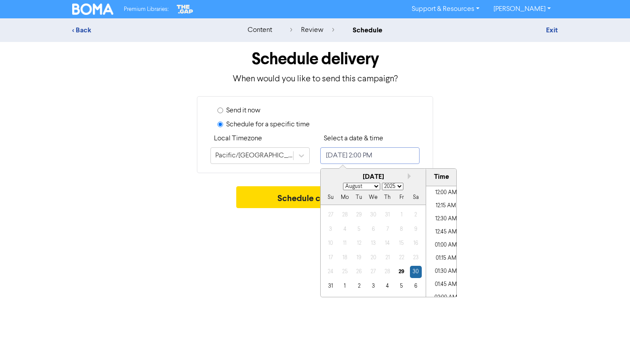
click at [353, 156] on input "[DATE] 2:00 PM" at bounding box center [369, 156] width 99 height 17
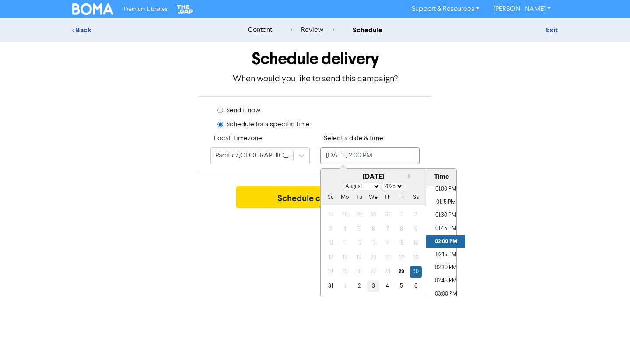
click at [376, 283] on div "3" at bounding box center [373, 287] width 12 height 12
type input "[DATE] 2:00 PM"
select select "8"
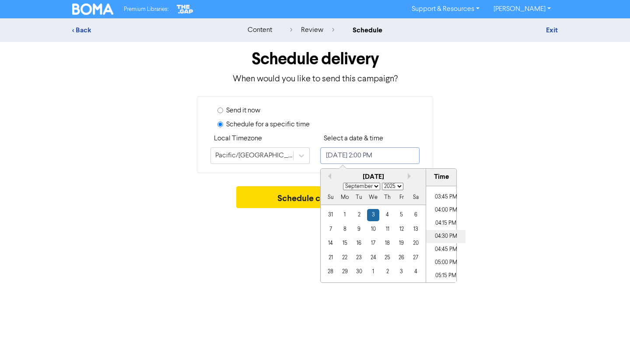
scroll to position [825, 0]
click at [442, 261] on li "05:00 PM" at bounding box center [445, 261] width 39 height 13
type input "[DATE] 5:00 PM"
click at [498, 222] on div "Premium Libraries: Support & Resources Video Tutorials FAQ & Guides Marketing E…" at bounding box center [315, 177] width 630 height 355
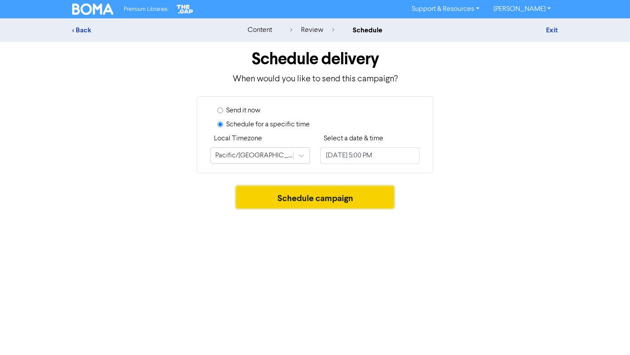
click at [381, 195] on button "Schedule campaign" at bounding box center [315, 197] width 158 height 22
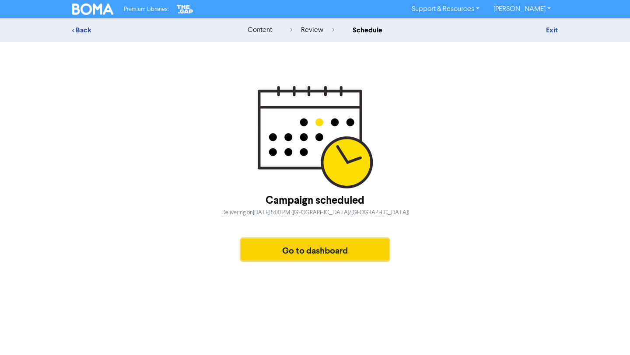
click at [254, 244] on button "Go to dashboard" at bounding box center [315, 250] width 148 height 22
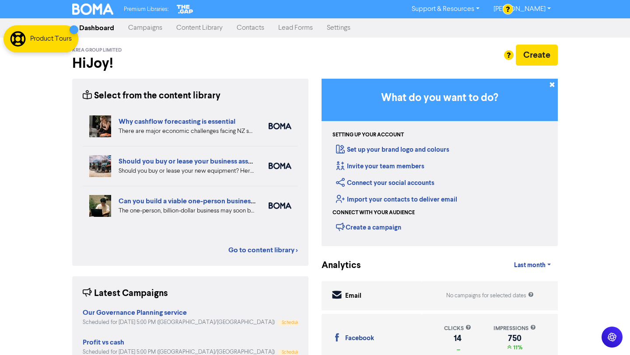
click at [148, 25] on link "Campaigns" at bounding box center [145, 28] width 48 height 18
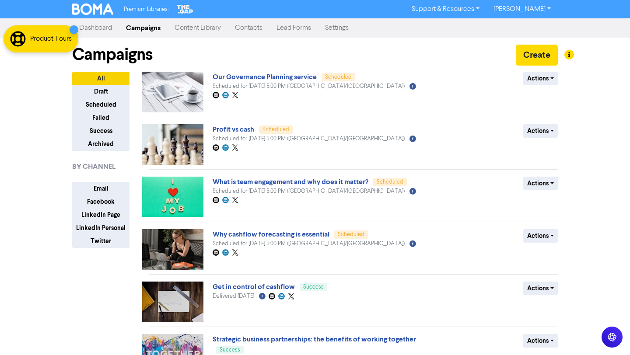
click at [204, 27] on link "Content Library" at bounding box center [198, 28] width 60 height 18
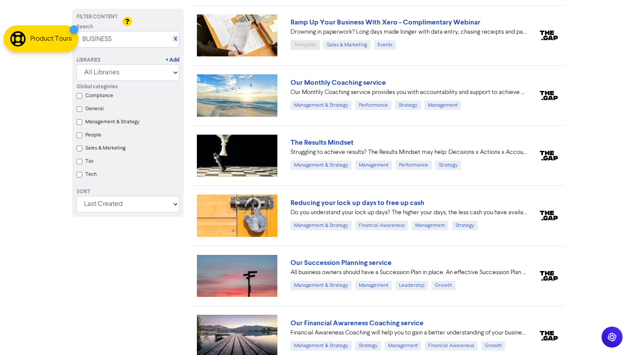
scroll to position [12457, 0]
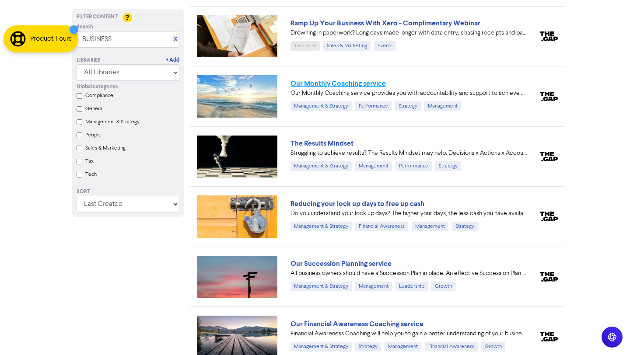
click at [372, 84] on link "Our Monthly Coaching service" at bounding box center [338, 83] width 95 height 9
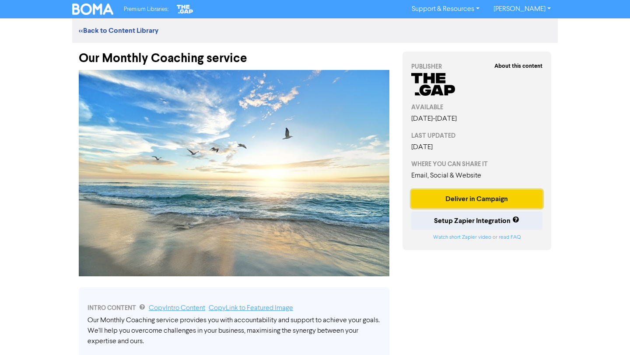
click at [521, 198] on button "Deliver in Campaign" at bounding box center [476, 199] width 131 height 18
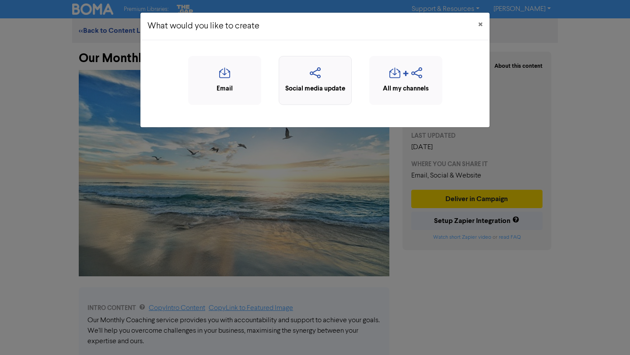
click at [327, 91] on div "Social media update" at bounding box center [315, 89] width 63 height 10
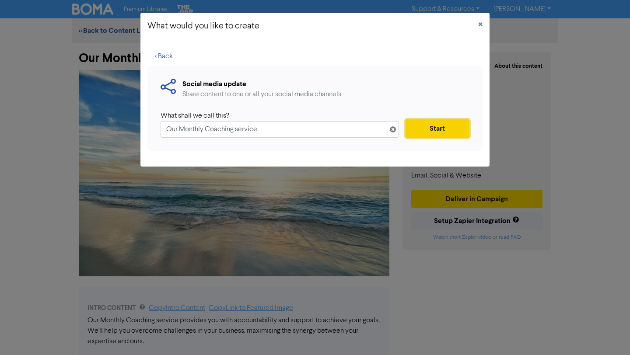
click at [436, 126] on button "Start" at bounding box center [438, 128] width 64 height 18
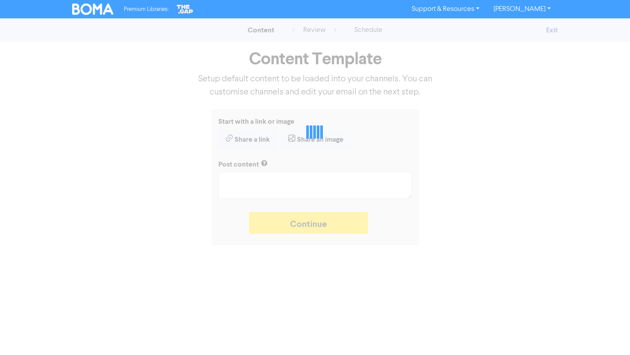
type textarea "x"
type textarea "Our Monthly Coaching service provides you with accountability and support to ac…"
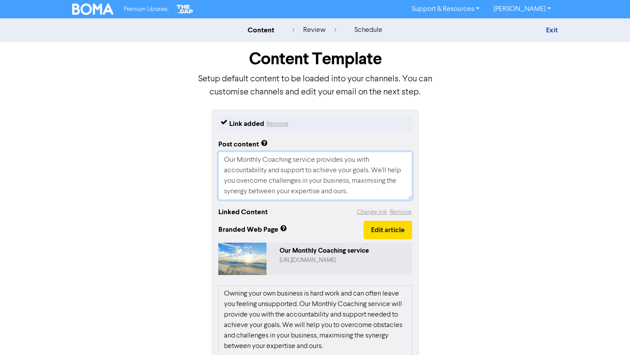
click at [356, 193] on textarea "Our Monthly Coaching service provides you with accountability and support to ac…" at bounding box center [315, 176] width 194 height 48
click at [378, 180] on textarea "Our Monthly Coaching service provides you with accountability and support to ac…" at bounding box center [315, 176] width 194 height 48
type textarea "x"
type textarea "Our Monthly Coaching service provides you with accountability and support to ac…"
type textarea "x"
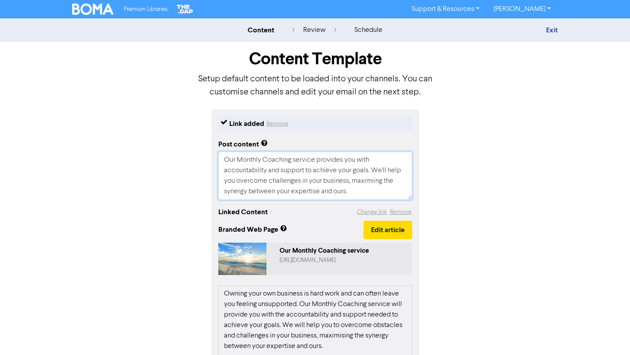
type textarea "Our Monthly Coaching service provides you with accountability and support to ac…"
click at [373, 191] on textarea "Our Monthly Coaching service provides you with accountability and support to ac…" at bounding box center [315, 176] width 194 height 48
type textarea "x"
type textarea "Our Monthly Coaching service provides you with accountability and support to ac…"
type textarea "x"
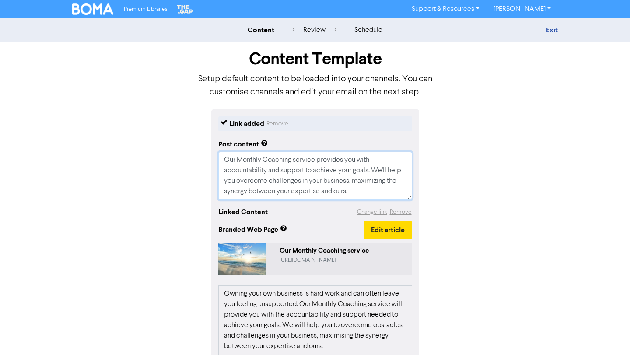
type textarea "Our Monthly Coaching service provides you with accountability and support to ac…"
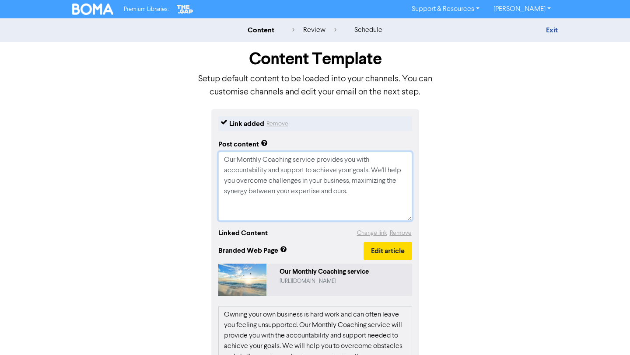
type textarea "x"
type textarea "Our Monthly Coaching service provides you with accountability and support to ac…"
type textarea "x"
type textarea "Our Monthly Coaching service provides you with accountability and support to ac…"
paste textarea "Good governance exists to add value to a business, big or small. If you're seri…"
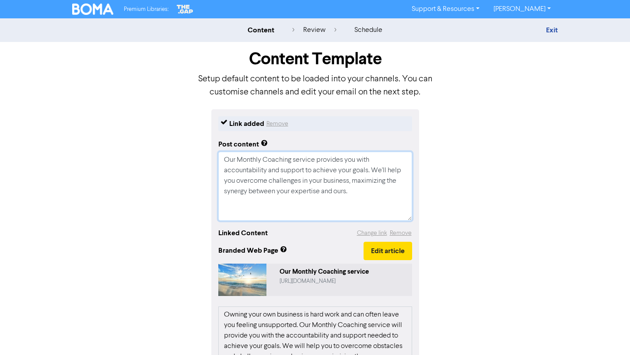
type textarea "x"
type textarea "Lor Ipsumdo Sitametc adipisc elitsedd eiu temp incididuntutla etd magnaal en ad…"
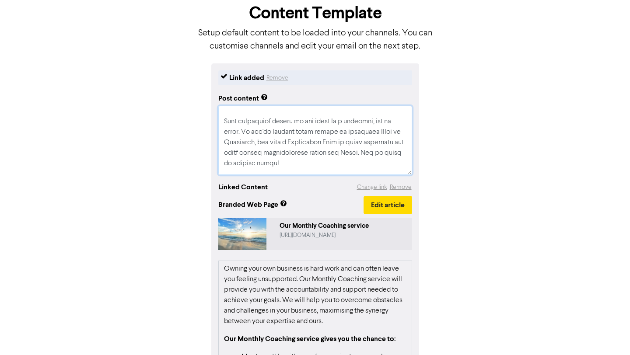
scroll to position [44, 0]
drag, startPoint x: 275, startPoint y: 165, endPoint x: 222, endPoint y: 122, distance: 68.2
click at [222, 122] on textarea at bounding box center [315, 140] width 194 height 69
type textarea "x"
type textarea "Our Monthly Coaching service provides you with accountability and support to ac…"
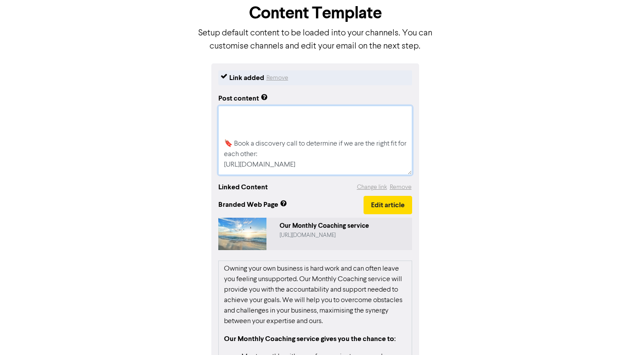
type textarea "x"
type textarea "Our Monthly Coaching service provides you with accountability and support to ac…"
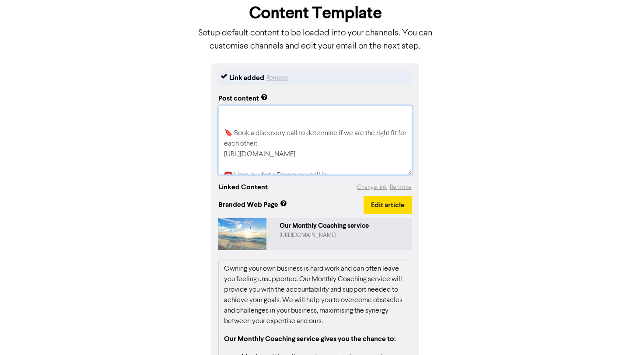
type textarea "x"
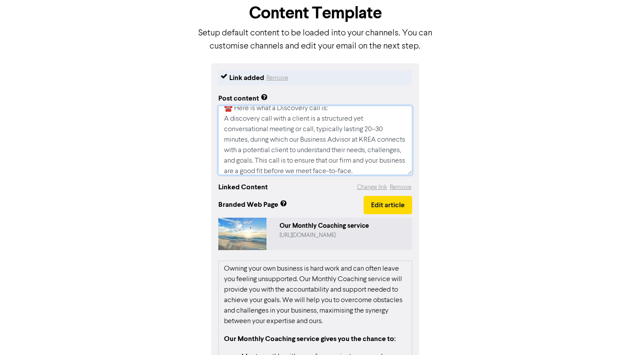
scroll to position [0, 0]
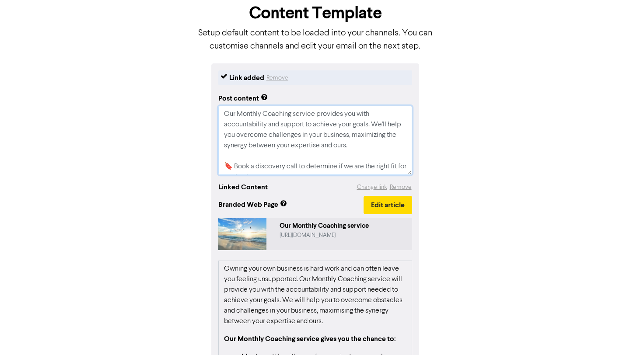
drag, startPoint x: 290, startPoint y: 167, endPoint x: 210, endPoint y: 88, distance: 113.0
click at [210, 88] on div "Link added Remove Post content Our Monthly Coaching service provides you with a…" at bounding box center [315, 272] width 499 height 419
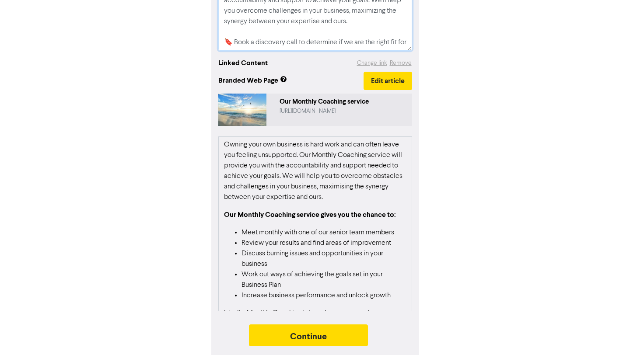
scroll to position [172, 0]
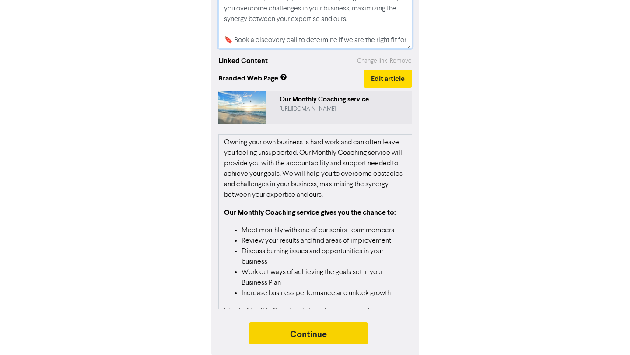
type textarea "Our Monthly Coaching service provides you with accountability and support to ac…"
click at [355, 330] on button "Continue" at bounding box center [308, 334] width 119 height 22
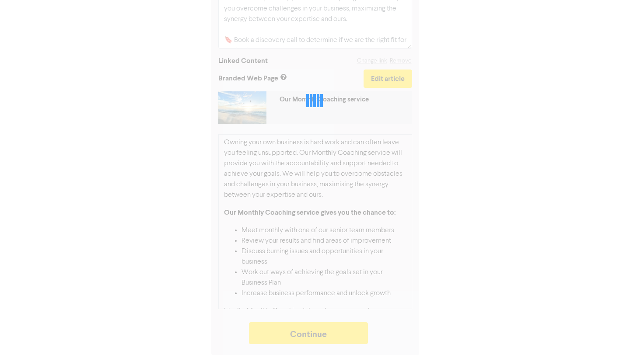
type textarea "x"
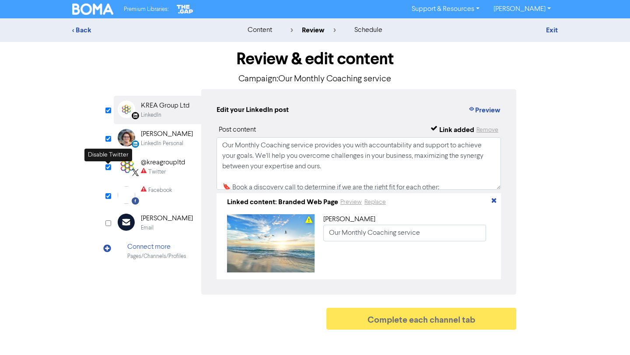
click at [106, 168] on input "checkbox" at bounding box center [108, 168] width 6 height 6
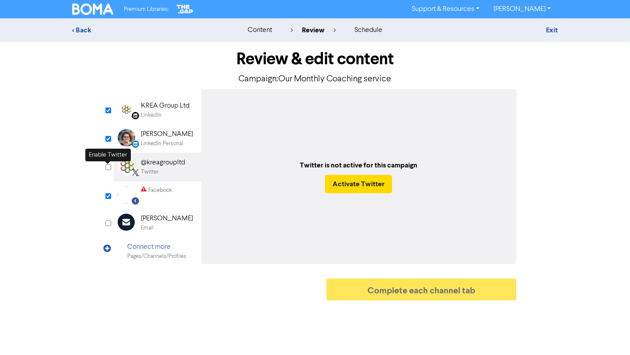
click at [107, 169] on input "checkbox" at bounding box center [108, 168] width 6 height 6
checkbox input "true"
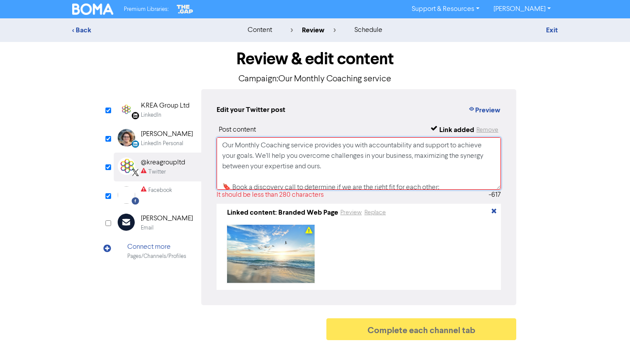
click at [329, 188] on textarea "Our Monthly Coaching service provides you with accountability and support to ac…" at bounding box center [359, 163] width 284 height 53
click at [342, 167] on textarea "Our Monthly Coaching service provides you with accountability and support to ac…" at bounding box center [359, 163] width 284 height 53
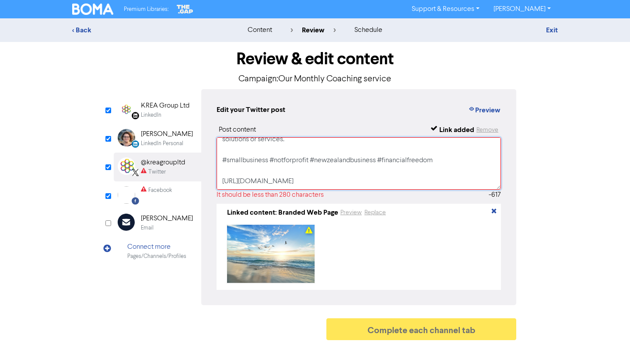
scroll to position [146, 0]
drag, startPoint x: 225, startPoint y: 162, endPoint x: 349, endPoint y: 161, distance: 124.3
click at [349, 162] on textarea "Our Monthly Coaching service provides you with accountability and support to ac…" at bounding box center [359, 163] width 284 height 53
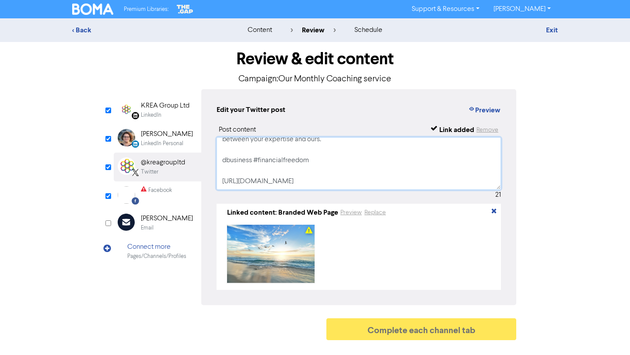
scroll to position [31, 0]
drag, startPoint x: 309, startPoint y: 160, endPoint x: 218, endPoint y: 154, distance: 91.2
click at [218, 154] on textarea "Our Monthly Coaching service provides you with accountability and support to ac…" at bounding box center [359, 163] width 284 height 53
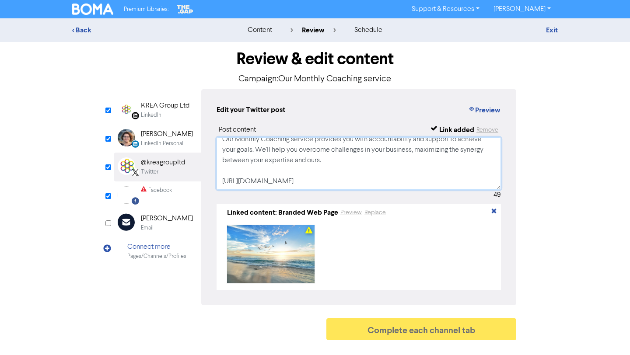
scroll to position [17, 0]
type textarea "Our Monthly Coaching service provides you with accountability and support to ac…"
click at [108, 195] on input "checkbox" at bounding box center [108, 196] width 6 height 6
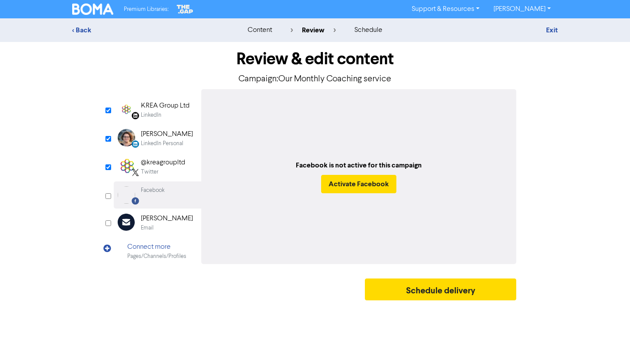
click at [108, 195] on input "checkbox" at bounding box center [108, 196] width 6 height 6
checkbox input "true"
select select "LEARN_MORE"
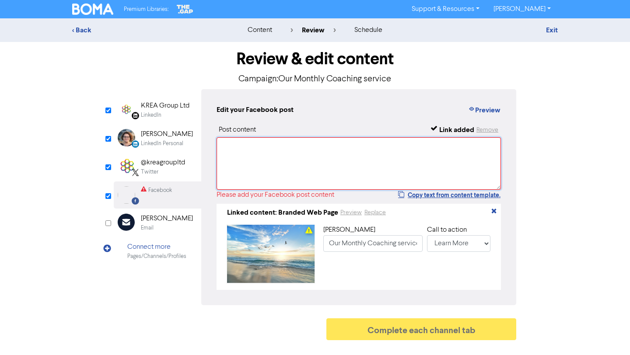
click at [270, 162] on textarea at bounding box center [359, 163] width 284 height 53
paste textarea "Our Monthly Coaching service provides you with accountability and support to ac…"
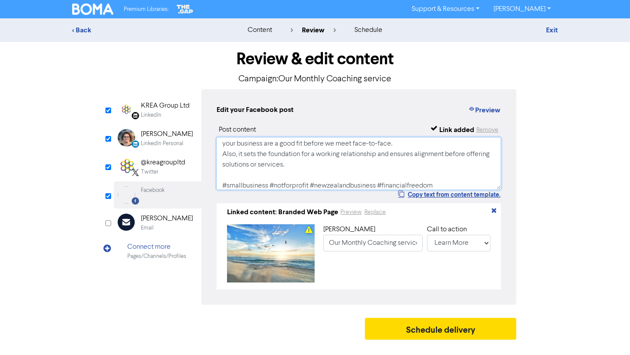
scroll to position [0, 0]
type textarea "Our Monthly Coaching service provides you with accountability and support to ac…"
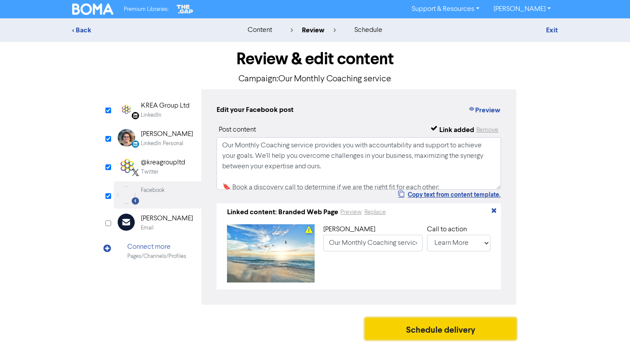
click at [430, 334] on button "Schedule delivery" at bounding box center [440, 329] width 151 height 22
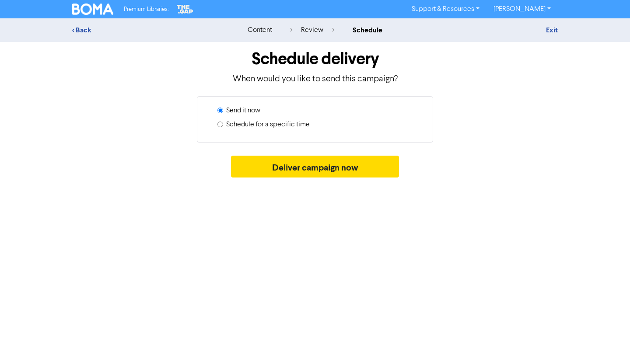
click at [290, 124] on label "Schedule for a specific time" at bounding box center [268, 124] width 84 height 11
click at [223, 124] on input "Schedule for a specific time" at bounding box center [221, 125] width 6 height 6
radio input "true"
radio input "false"
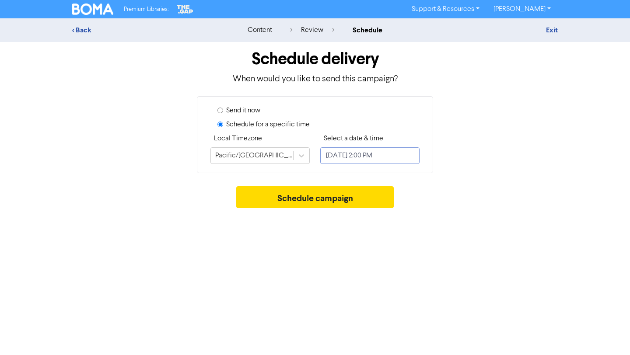
click at [356, 154] on input "[DATE] 2:00 PM" at bounding box center [369, 156] width 99 height 17
select select "7"
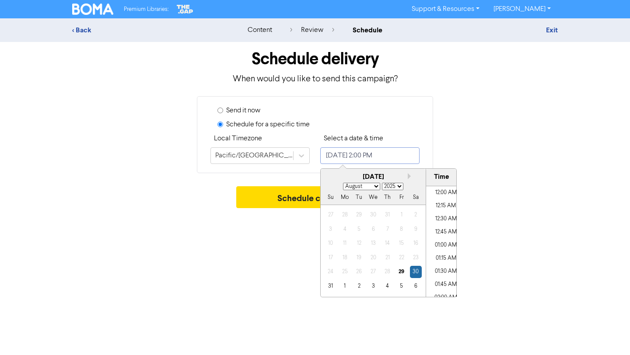
scroll to position [686, 0]
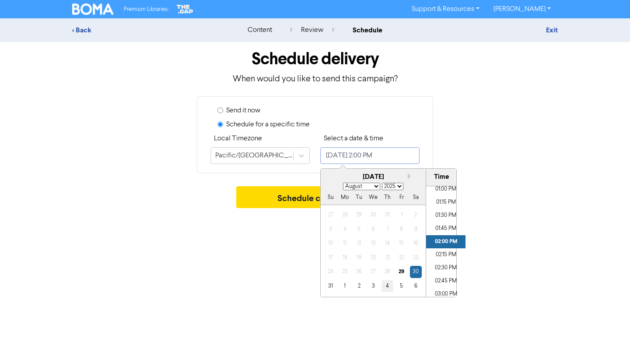
click at [387, 285] on div "4" at bounding box center [388, 287] width 12 height 12
type input "[DATE] 2:00 PM"
select select "8"
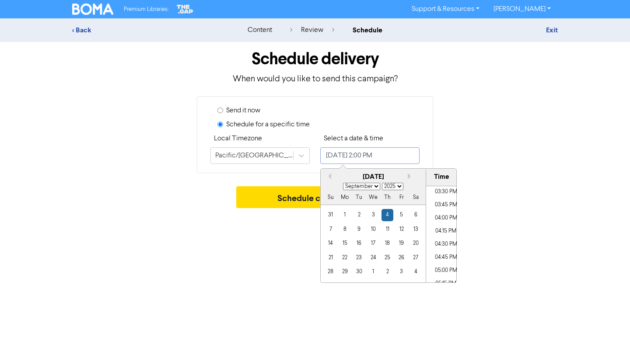
scroll to position [815, 0]
click at [443, 269] on li "05:00 PM" at bounding box center [445, 270] width 39 height 13
type input "[DATE] 5:00 PM"
click at [505, 237] on div "Premium Libraries: Support & Resources Video Tutorials FAQ & Guides Marketing E…" at bounding box center [315, 177] width 630 height 355
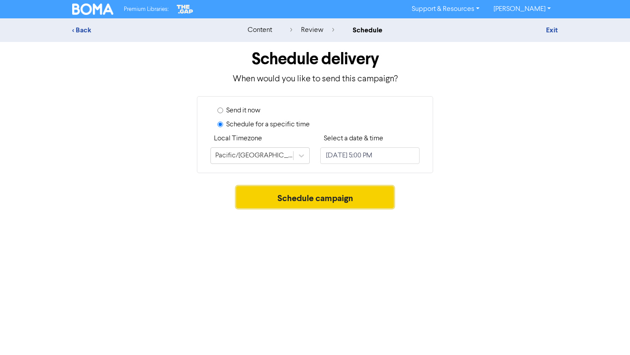
click at [379, 201] on button "Schedule campaign" at bounding box center [315, 197] width 158 height 22
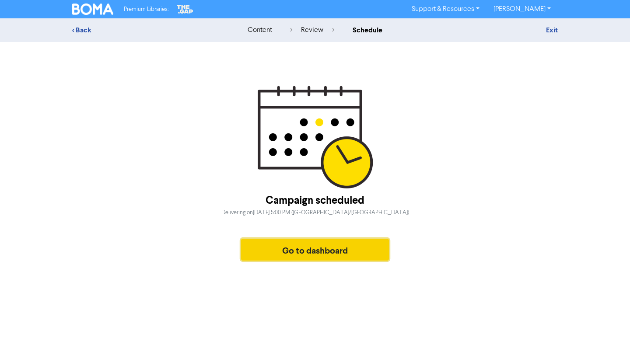
click at [337, 251] on button "Go to dashboard" at bounding box center [315, 250] width 148 height 22
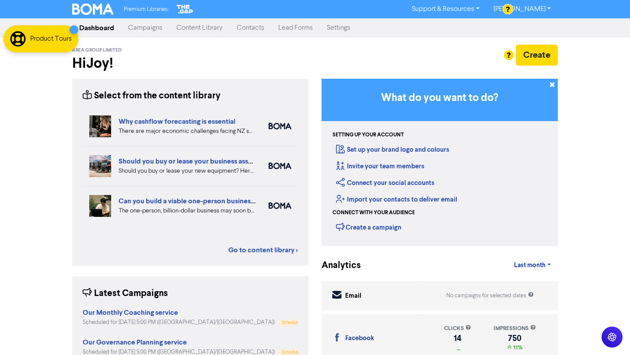
click at [151, 28] on link "Campaigns" at bounding box center [145, 28] width 48 height 18
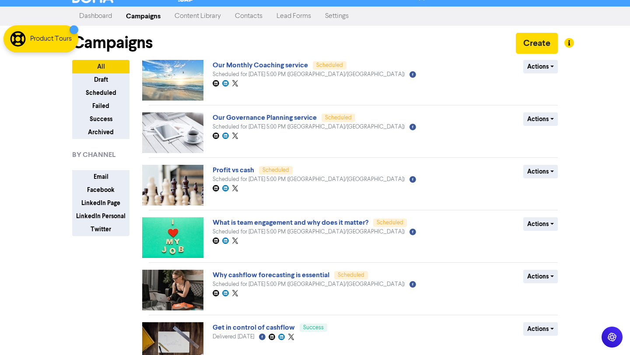
scroll to position [11, 0]
click at [190, 20] on link "Content Library" at bounding box center [198, 17] width 60 height 18
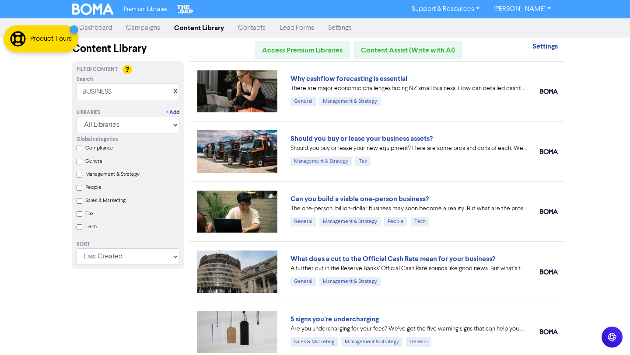
click at [141, 28] on link "Campaigns" at bounding box center [143, 28] width 48 height 18
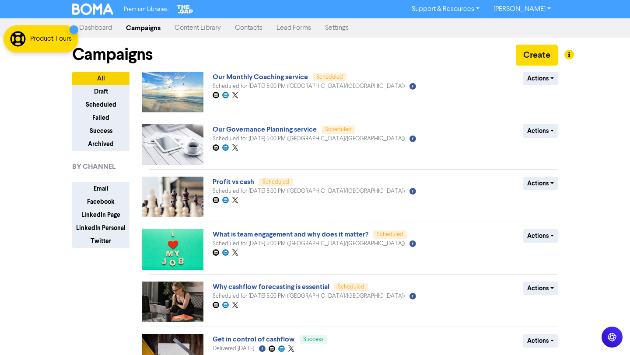
click at [204, 28] on link "Content Library" at bounding box center [198, 28] width 60 height 18
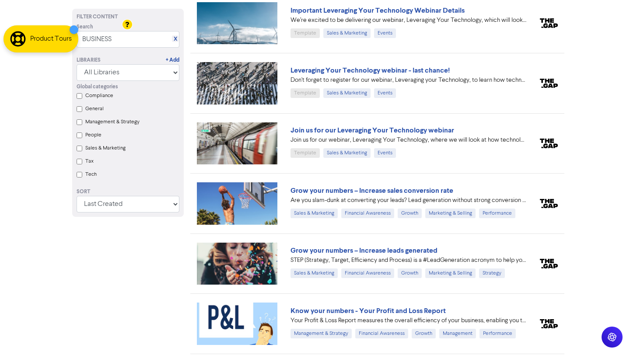
scroll to position [16034, 0]
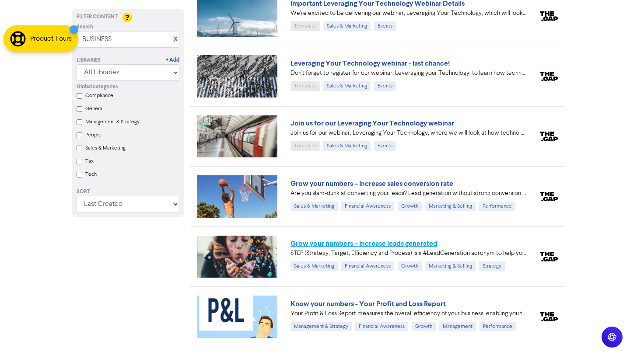
click at [345, 239] on link "Grow your numbers – Increase leads generated" at bounding box center [364, 243] width 147 height 9
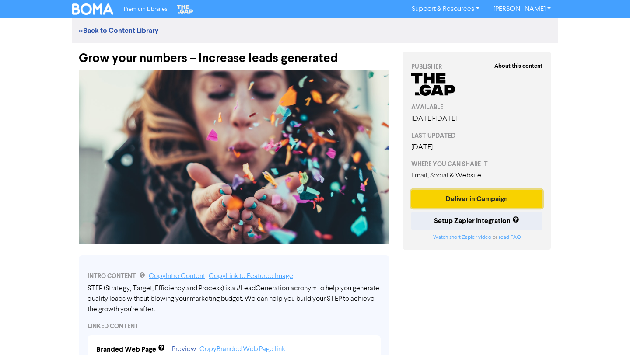
click at [499, 199] on button "Deliver in Campaign" at bounding box center [476, 199] width 131 height 18
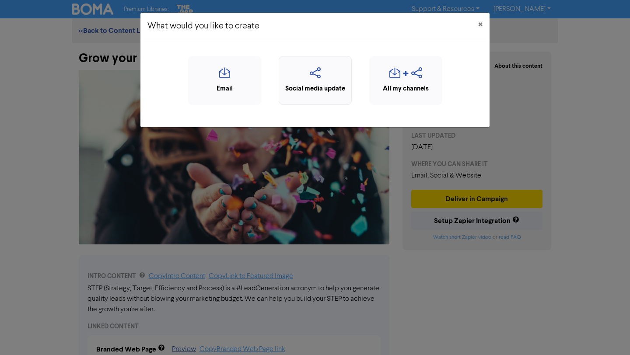
click at [334, 74] on icon "button" at bounding box center [315, 75] width 63 height 17
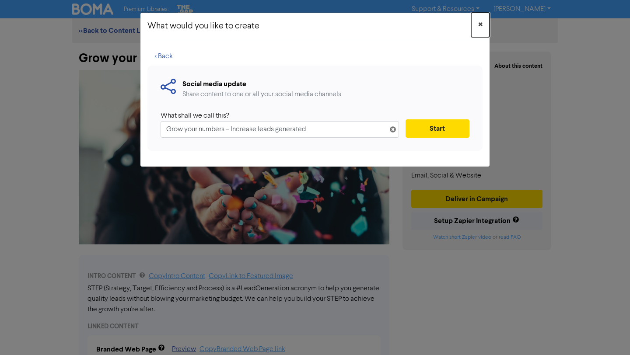
click at [478, 25] on button "×" at bounding box center [480, 25] width 18 height 25
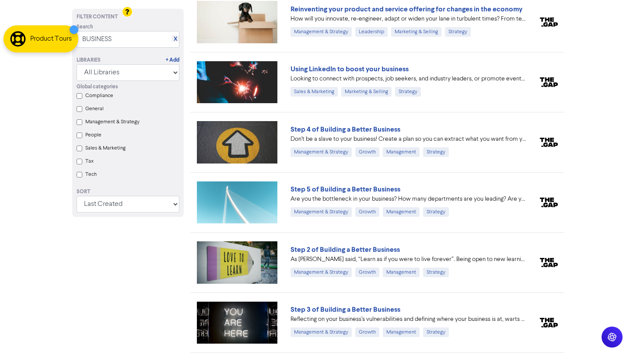
scroll to position [17130, 0]
